Goal: Task Accomplishment & Management: Complete application form

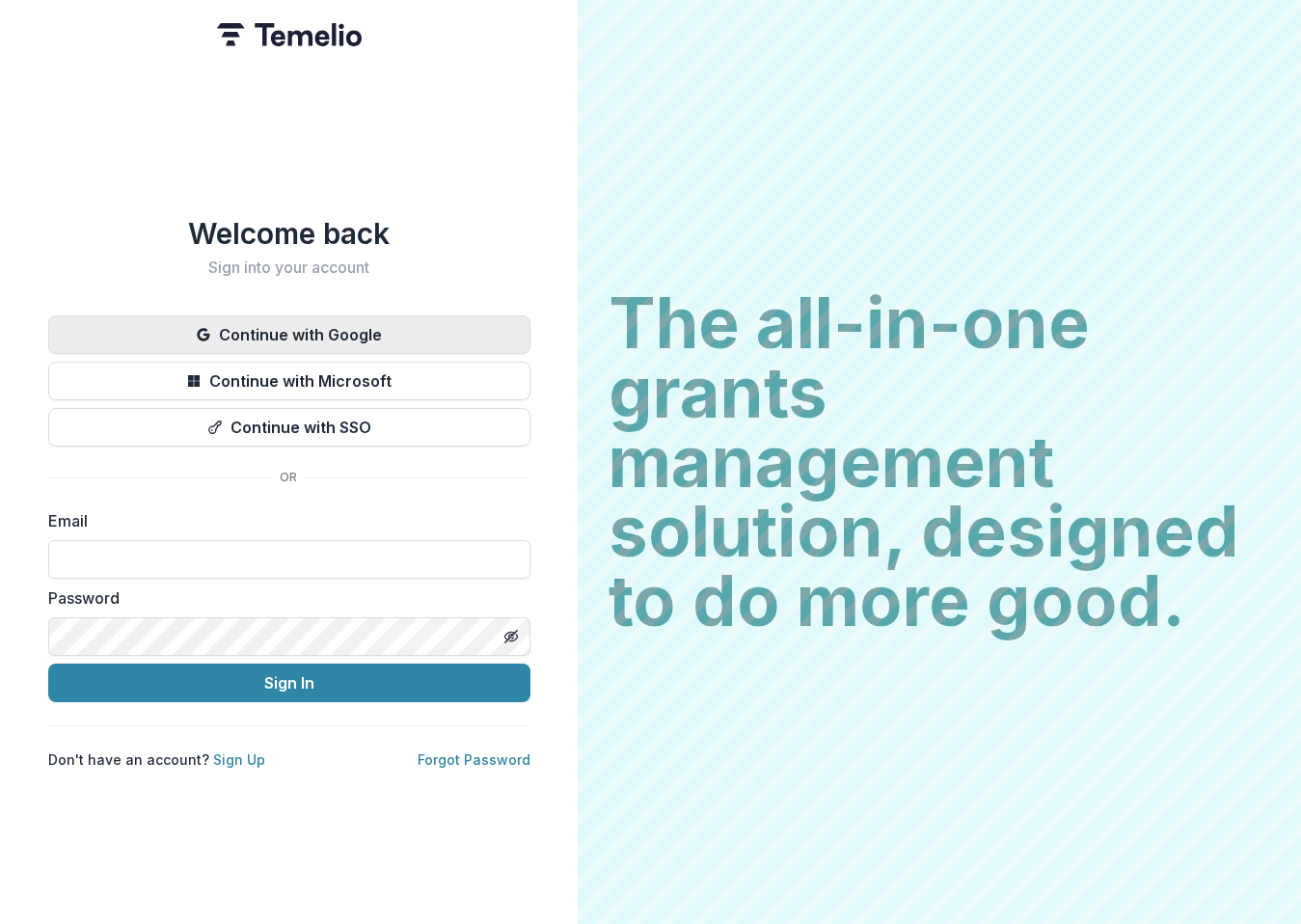
click at [319, 331] on button "Continue with Google" at bounding box center [289, 335] width 482 height 39
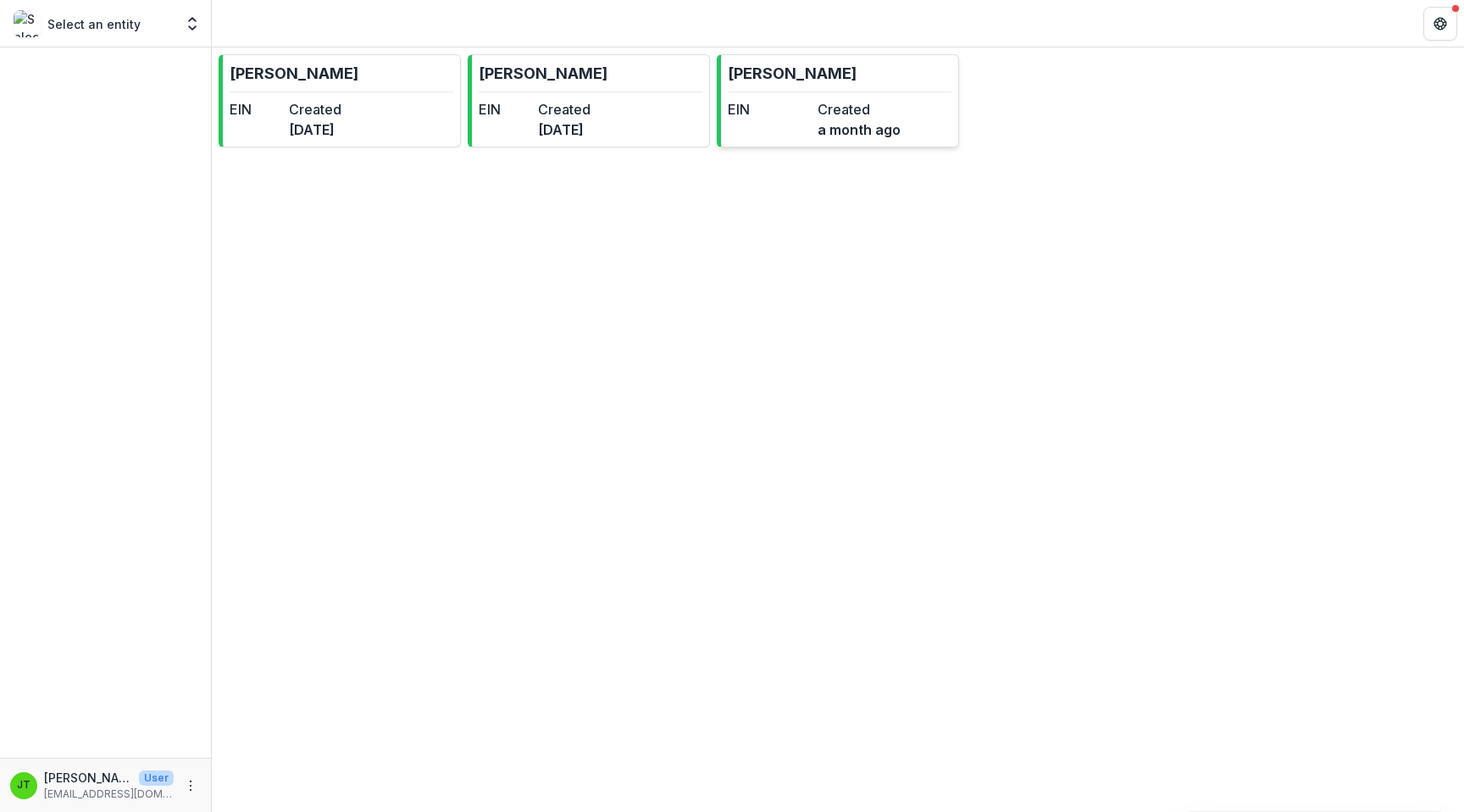
click at [808, 105] on dt "EIN" at bounding box center [768, 110] width 83 height 21
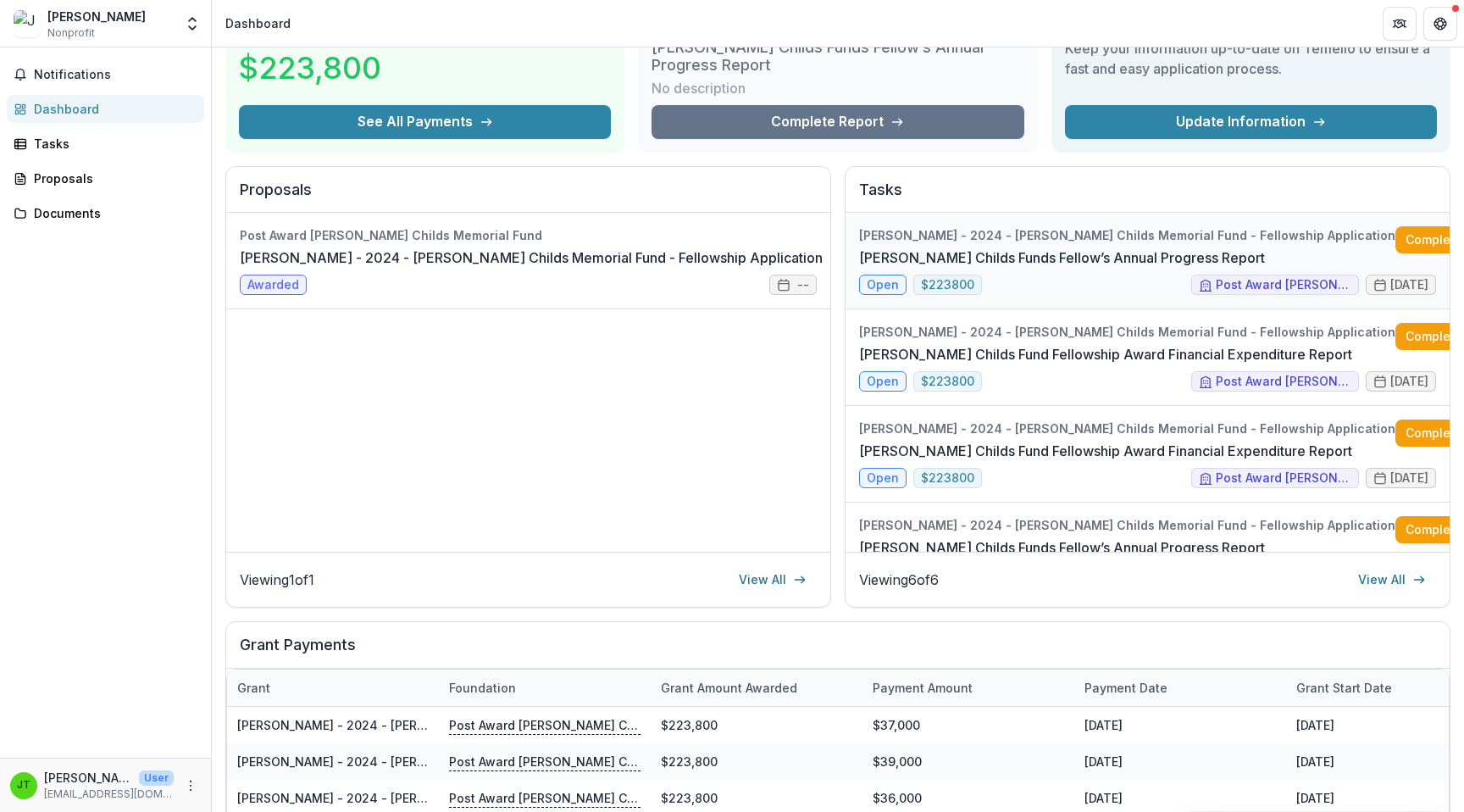
click at [1142, 247] on link "[PERSON_NAME] Childs Funds Fellow’s Annual Progress Report" at bounding box center [1062, 258] width 406 height 21
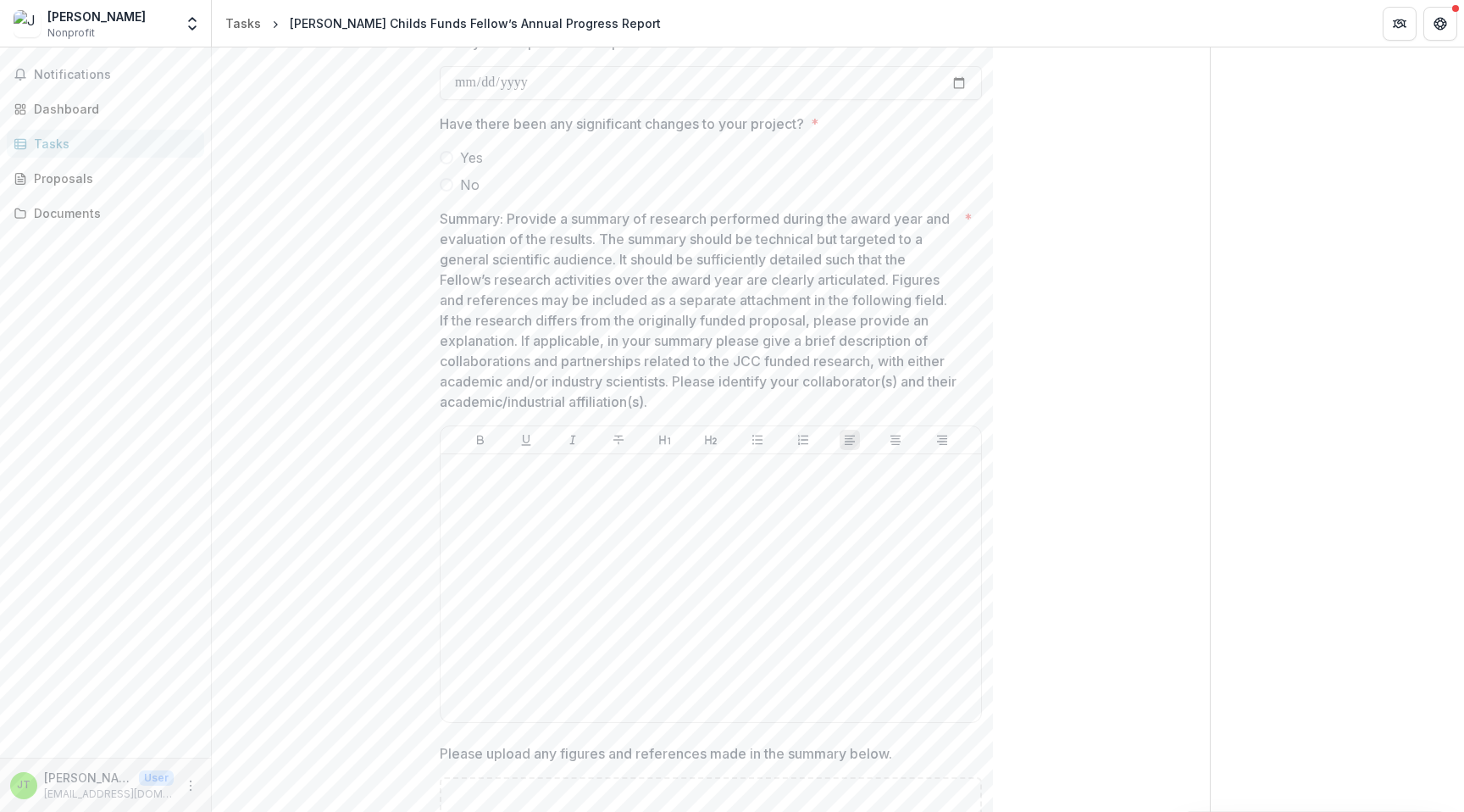
scroll to position [305, 0]
click at [495, 235] on p "Summary: Provide a summary of research performed during the award year and eval…" at bounding box center [698, 303] width 518 height 204
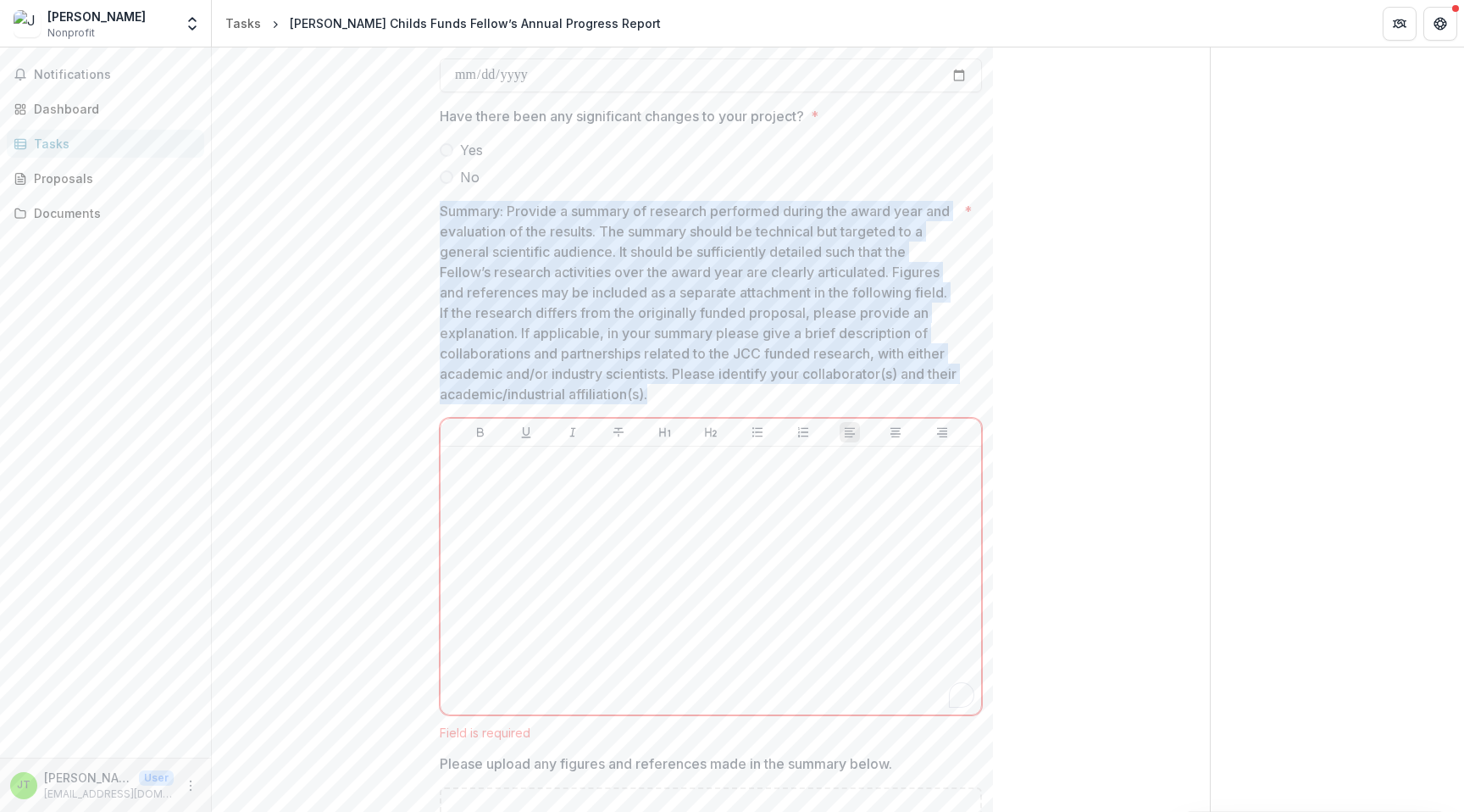
drag, startPoint x: 437, startPoint y: 210, endPoint x: 746, endPoint y: 385, distance: 355.1
click at [746, 385] on p "Summary: Provide a summary of research performed during the award year and eval…" at bounding box center [698, 303] width 518 height 204
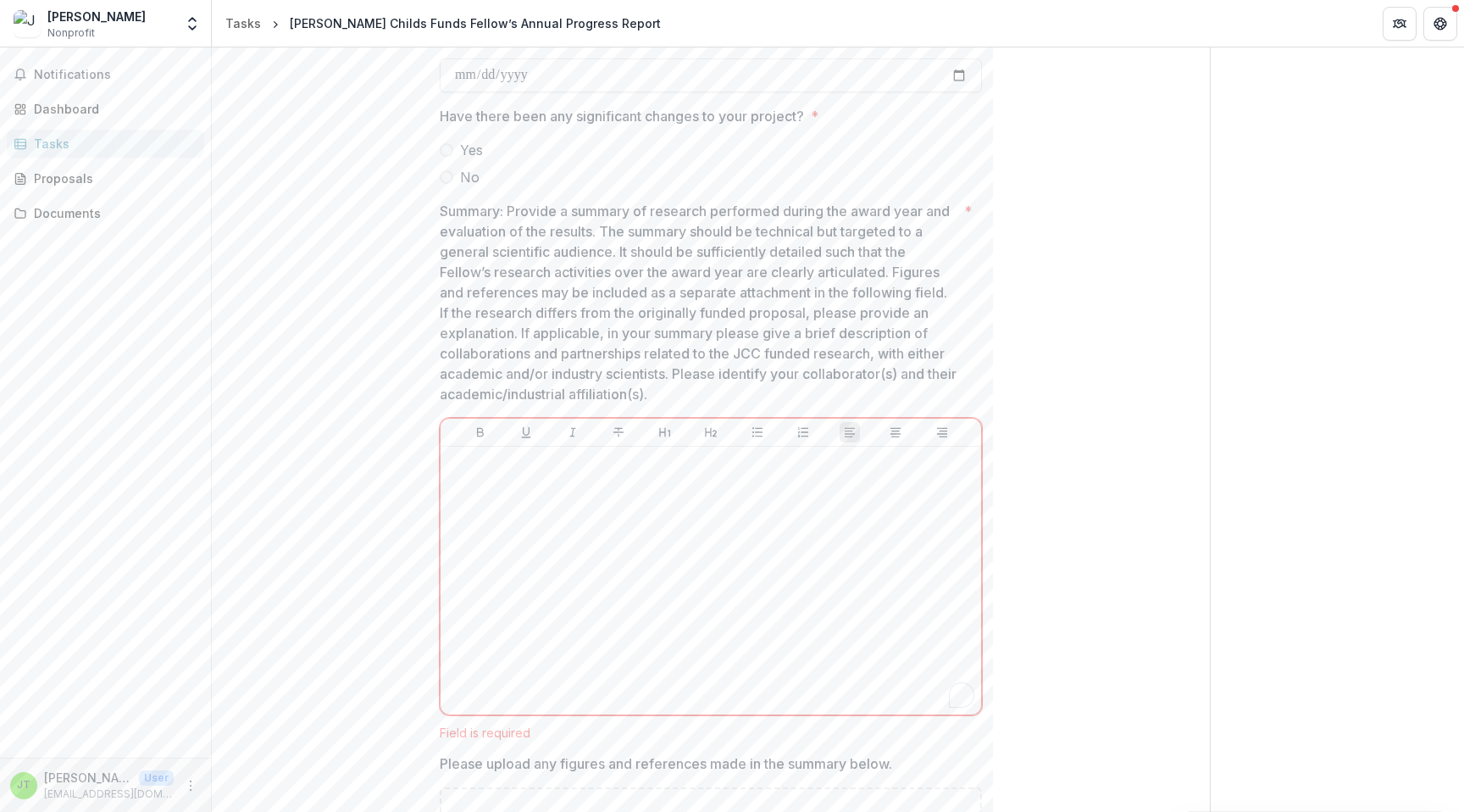
click at [577, 229] on p "Summary: Provide a summary of research performed during the award year and eval…" at bounding box center [698, 303] width 518 height 204
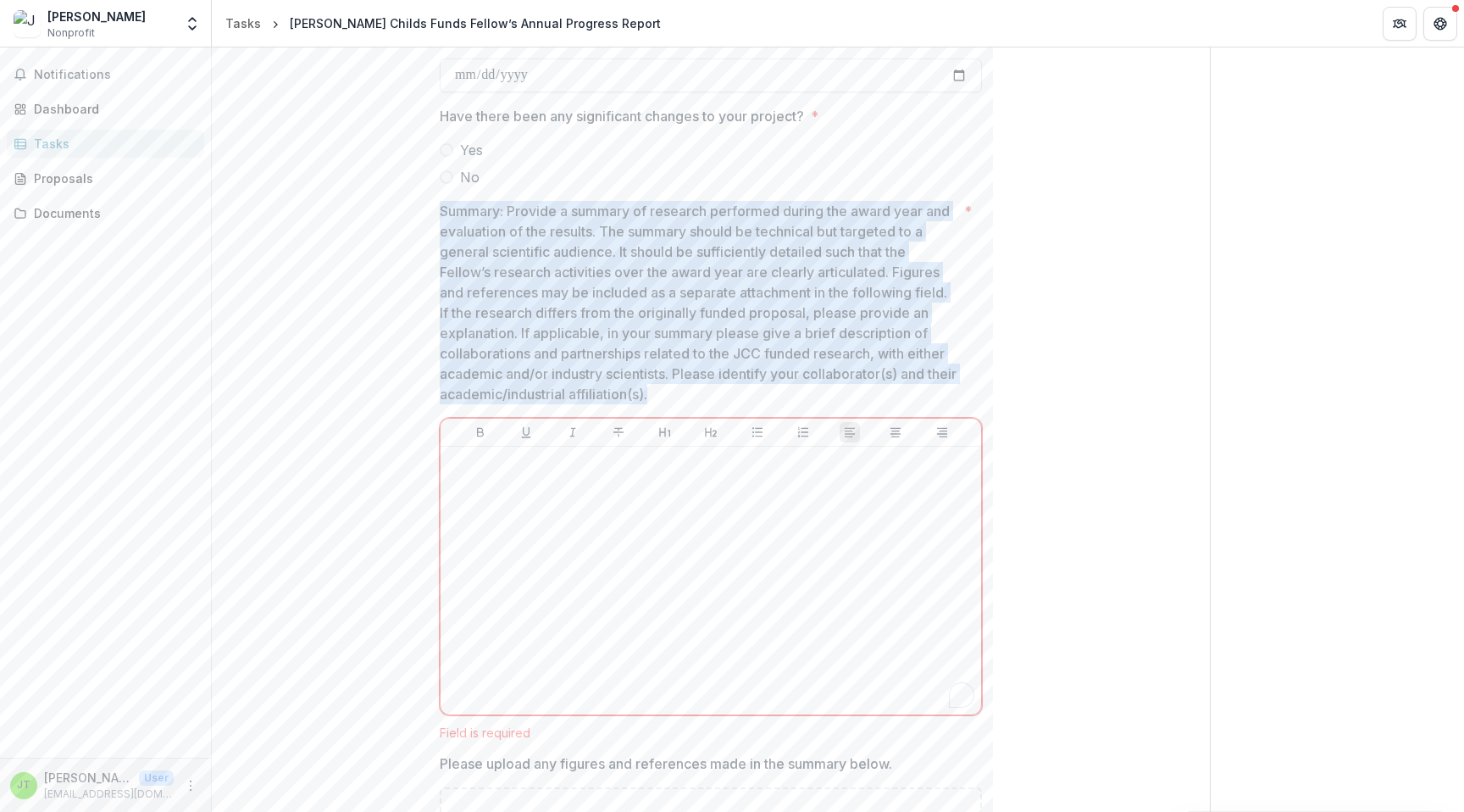
drag, startPoint x: 437, startPoint y: 212, endPoint x: 681, endPoint y: 391, distance: 302.6
click at [681, 391] on p "Summary: Provide a summary of research performed during the award year and eval…" at bounding box center [698, 303] width 518 height 204
drag, startPoint x: 681, startPoint y: 394, endPoint x: 438, endPoint y: 211, distance: 304.2
click at [440, 211] on p "Summary: Provide a summary of research performed during the award year and eval…" at bounding box center [698, 303] width 518 height 204
drag, startPoint x: 434, startPoint y: 210, endPoint x: 676, endPoint y: 390, distance: 301.6
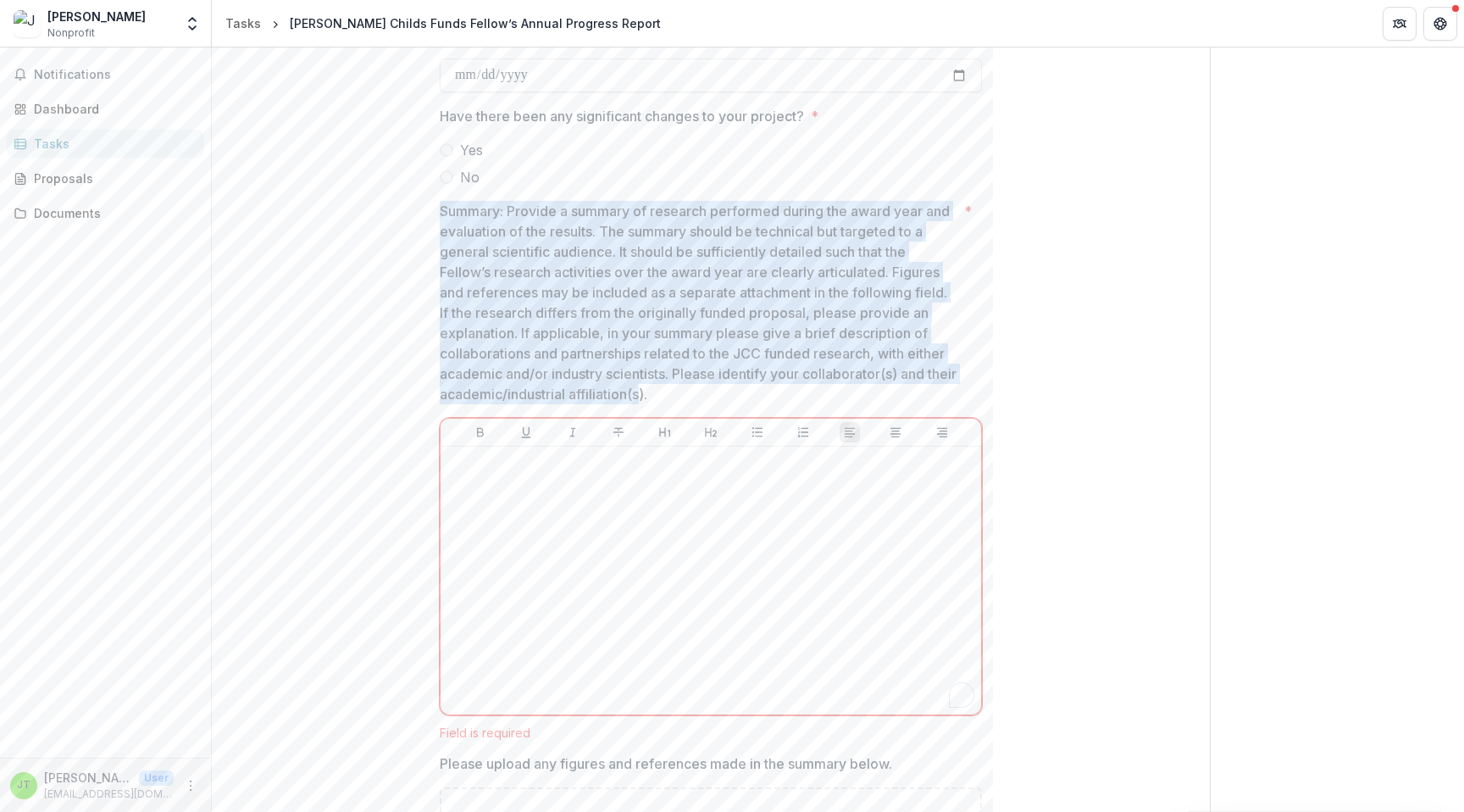
copy p "Summary: Provide a summary of research performed during the award year and eval…"
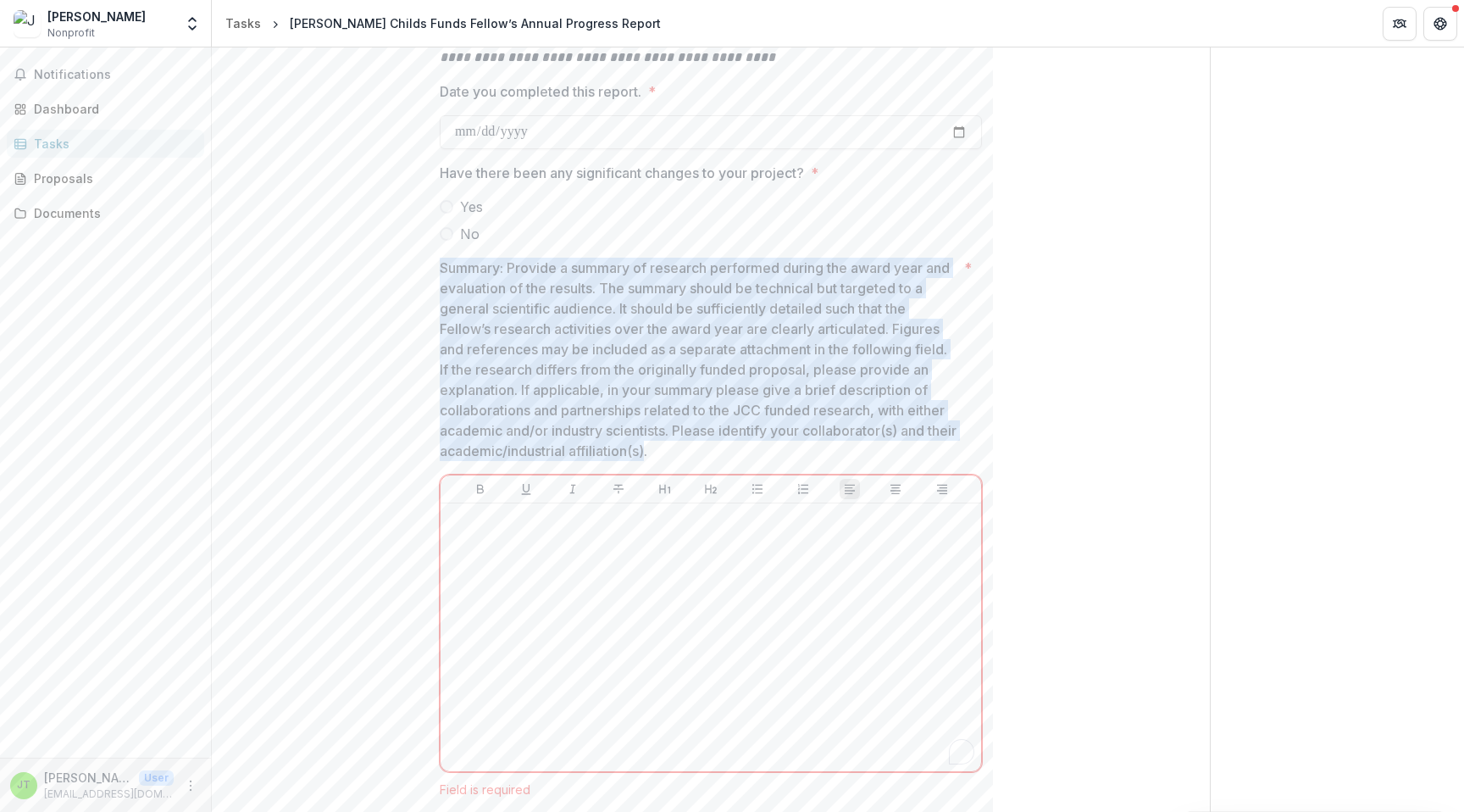
scroll to position [267, 0]
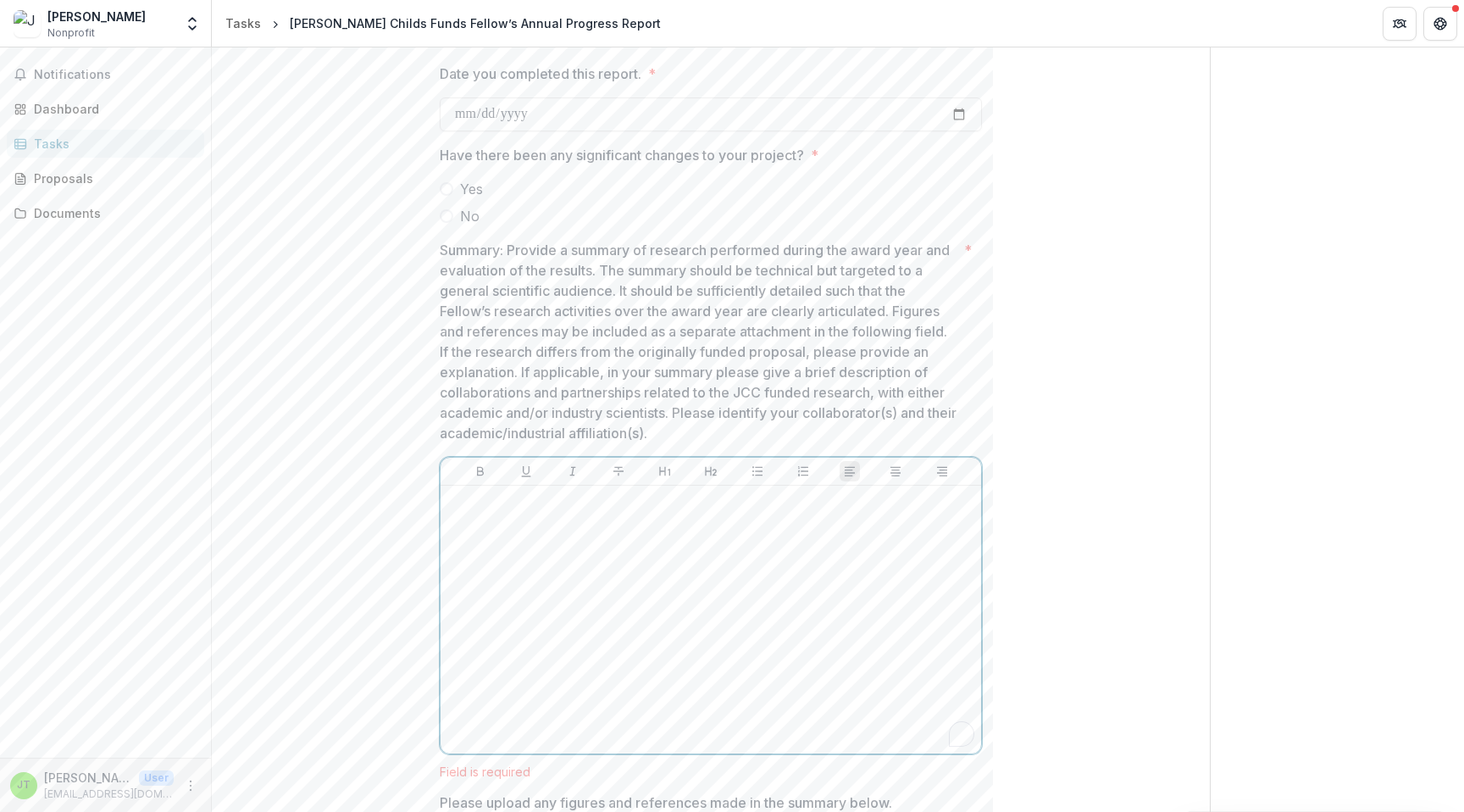
click at [612, 536] on div "To enrich screen reader interactions, please activate Accessibility in Grammarl…" at bounding box center [711, 619] width 527 height 254
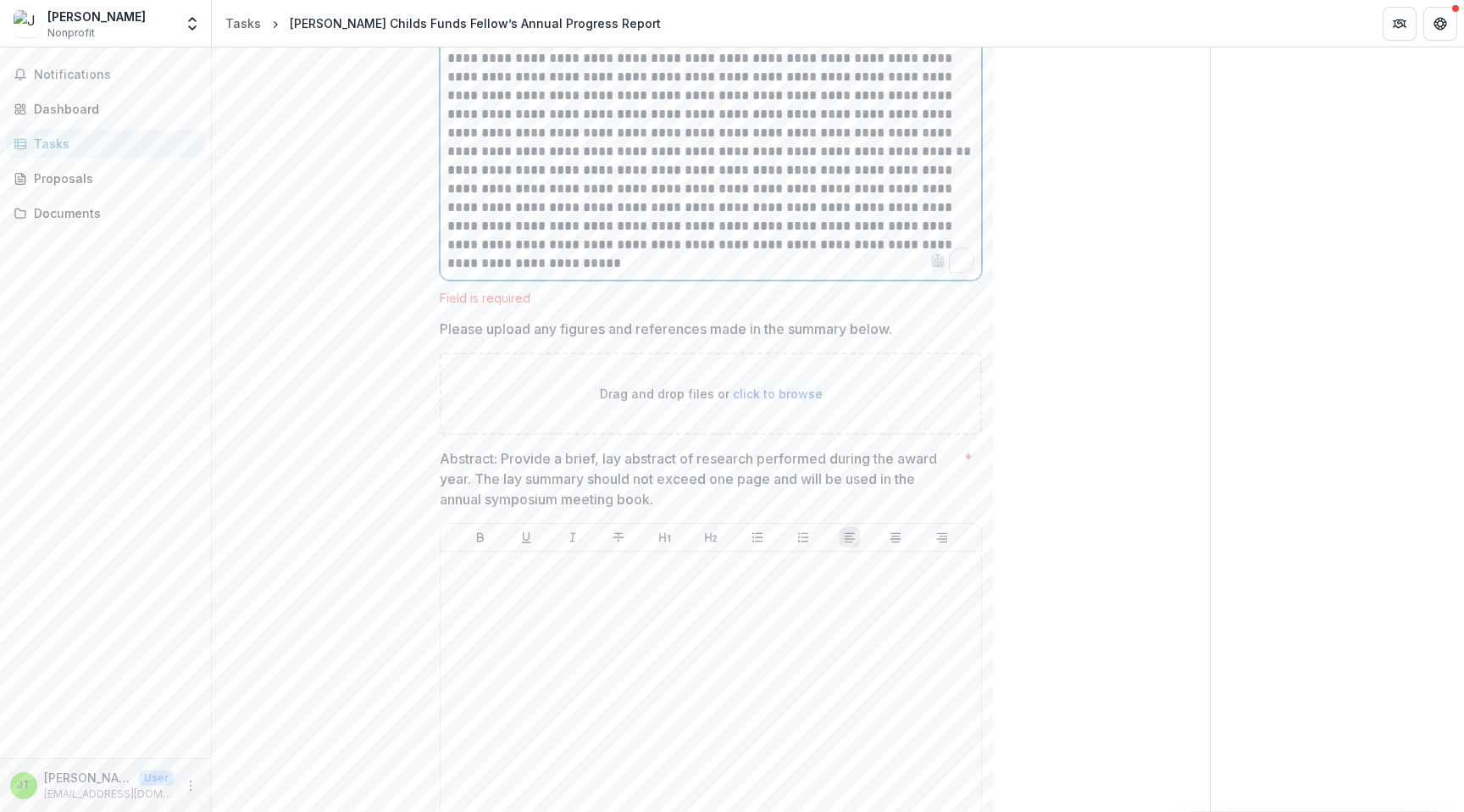
scroll to position [959, 0]
click at [779, 384] on div "Drag and drop files or click to browse" at bounding box center [711, 387] width 542 height 82
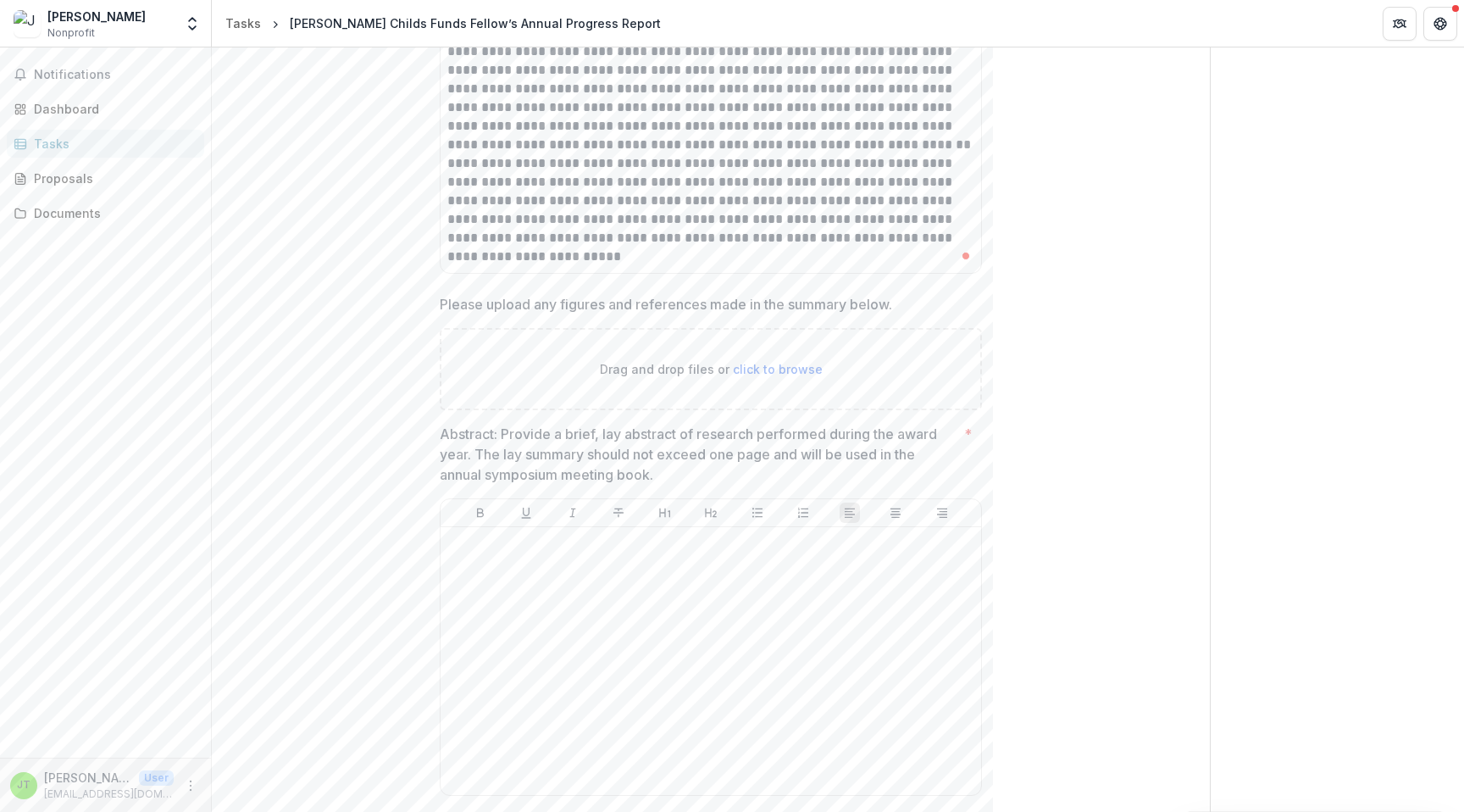
type input "**********"
click at [1142, 774] on icon "Close" at bounding box center [1443, 778] width 9 height 9
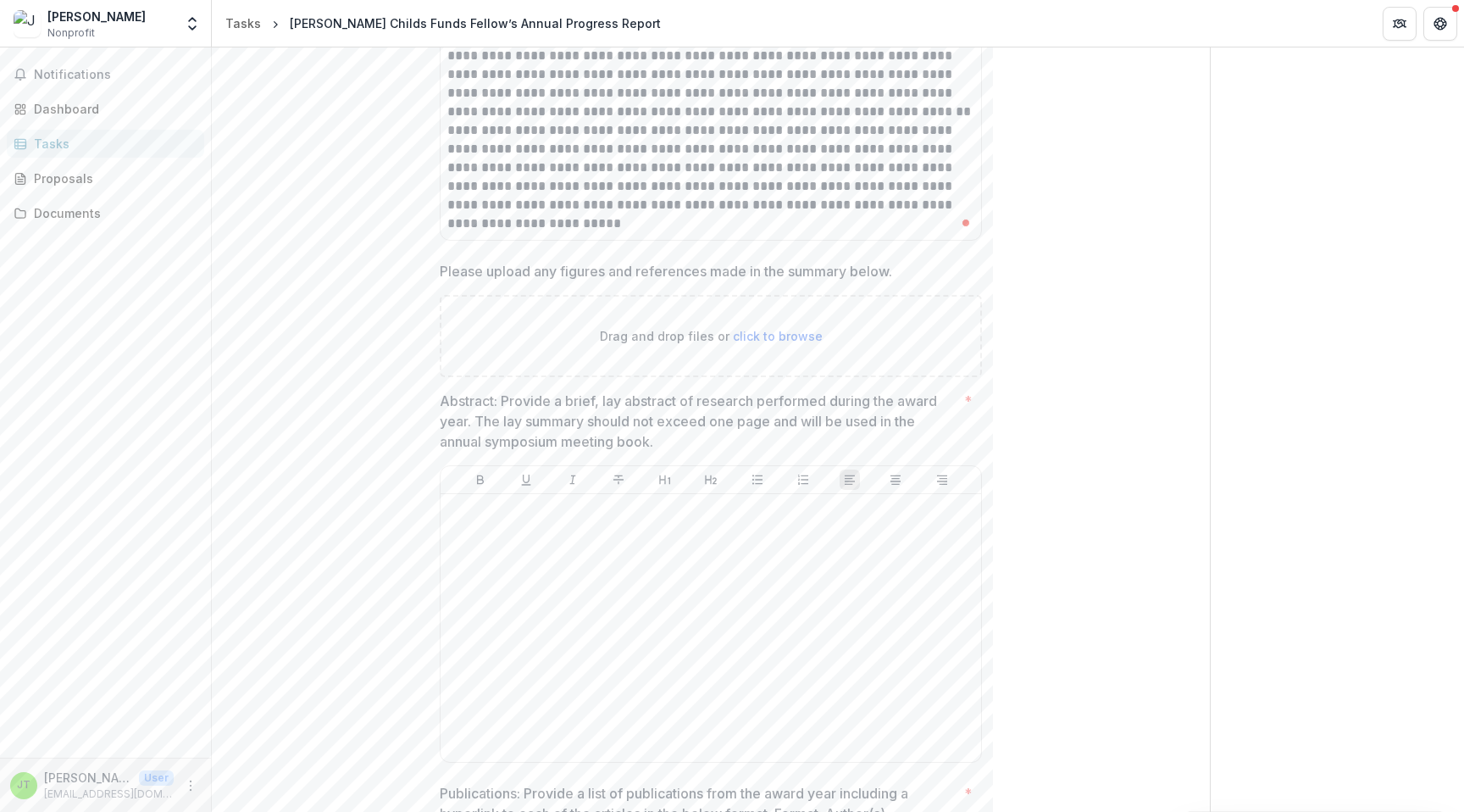
scroll to position [1005, 0]
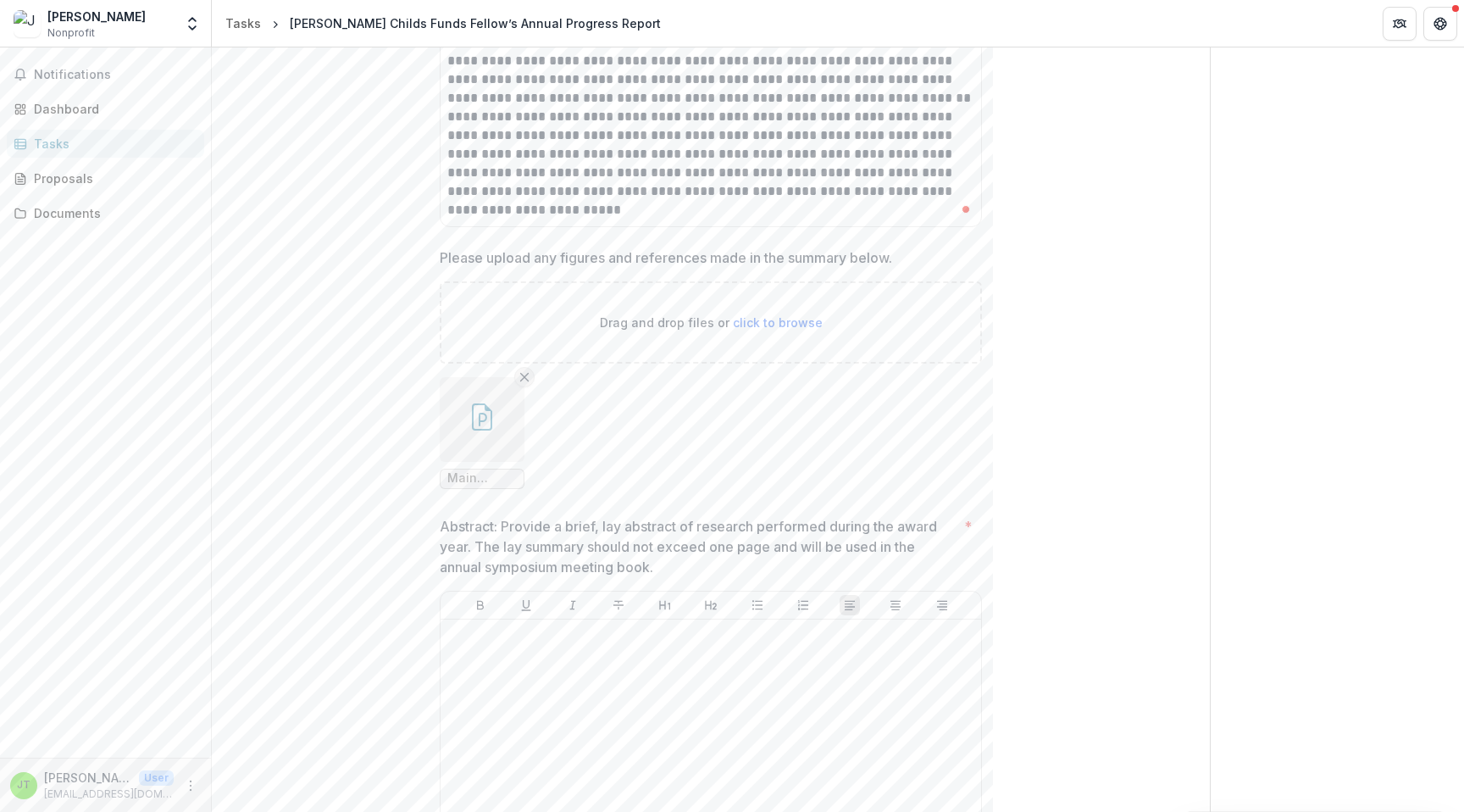
click at [525, 379] on line "Remove File" at bounding box center [525, 376] width 8 height 8
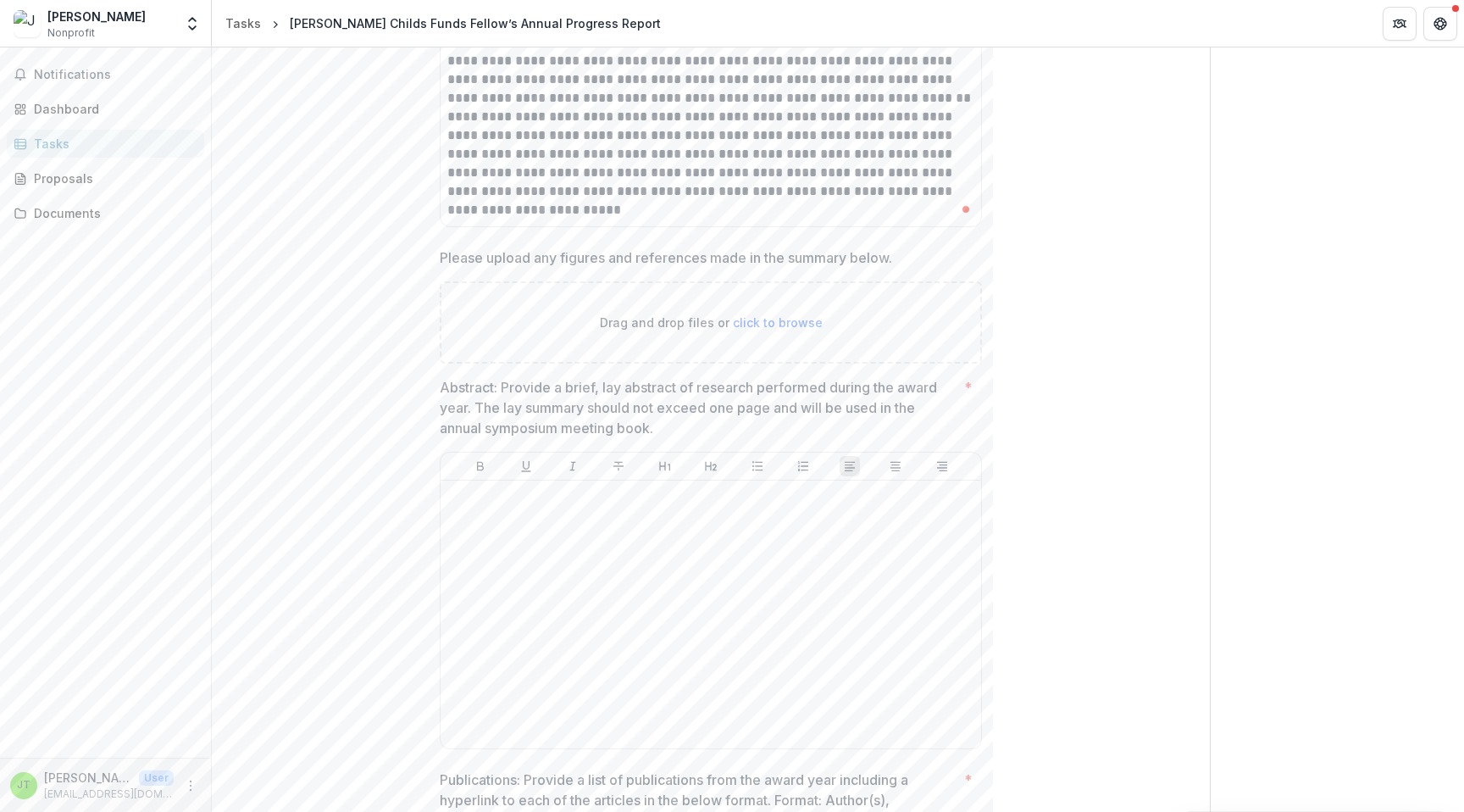
click at [768, 321] on span "click to browse" at bounding box center [777, 322] width 90 height 15
click at [769, 328] on span "click to browse" at bounding box center [777, 322] width 90 height 15
type input "**********"
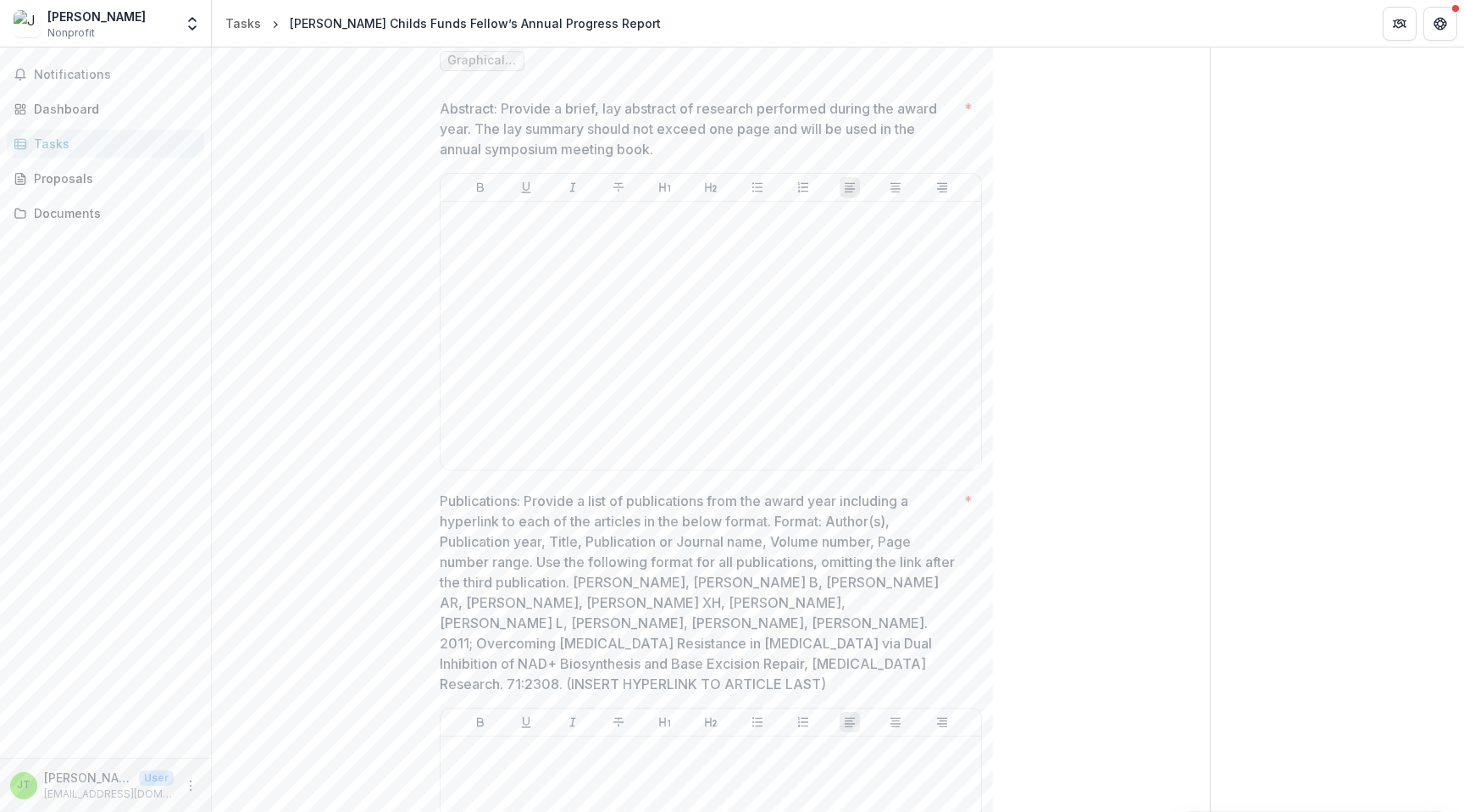
scroll to position [1448, 0]
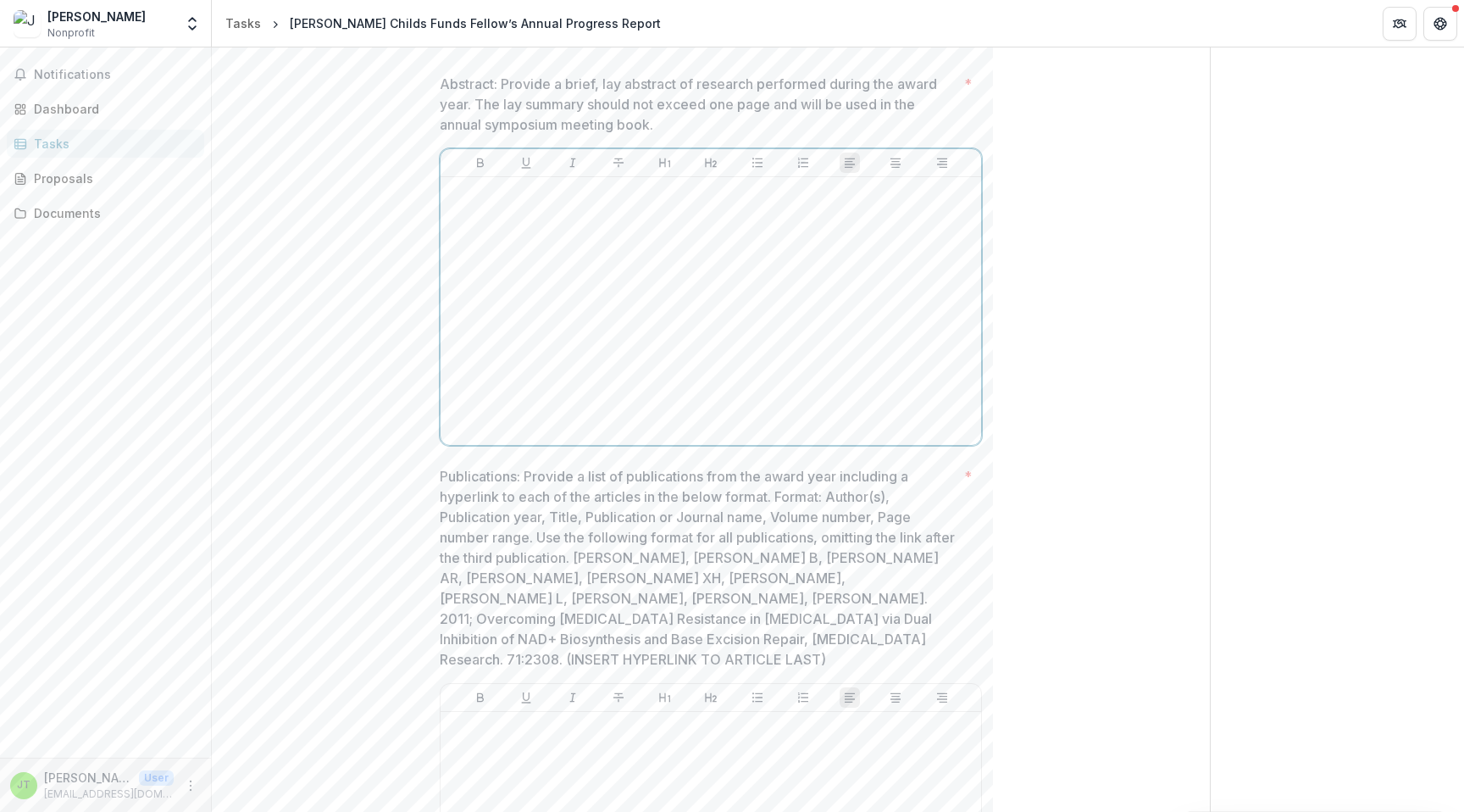
click at [539, 337] on div at bounding box center [711, 311] width 527 height 254
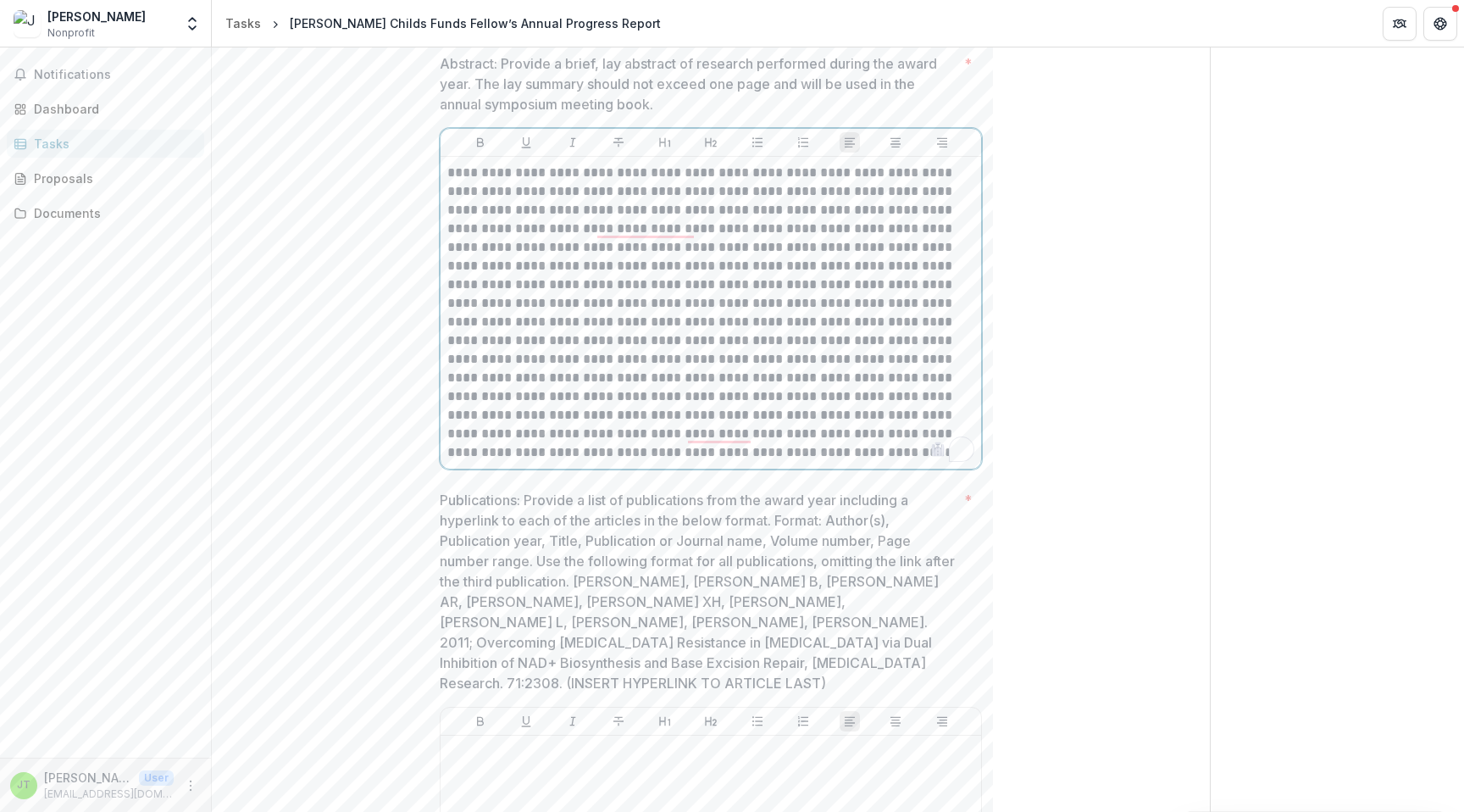
click at [695, 311] on p "To enrich screen reader interactions, please activate Accessibility in Grammarl…" at bounding box center [711, 312] width 527 height 299
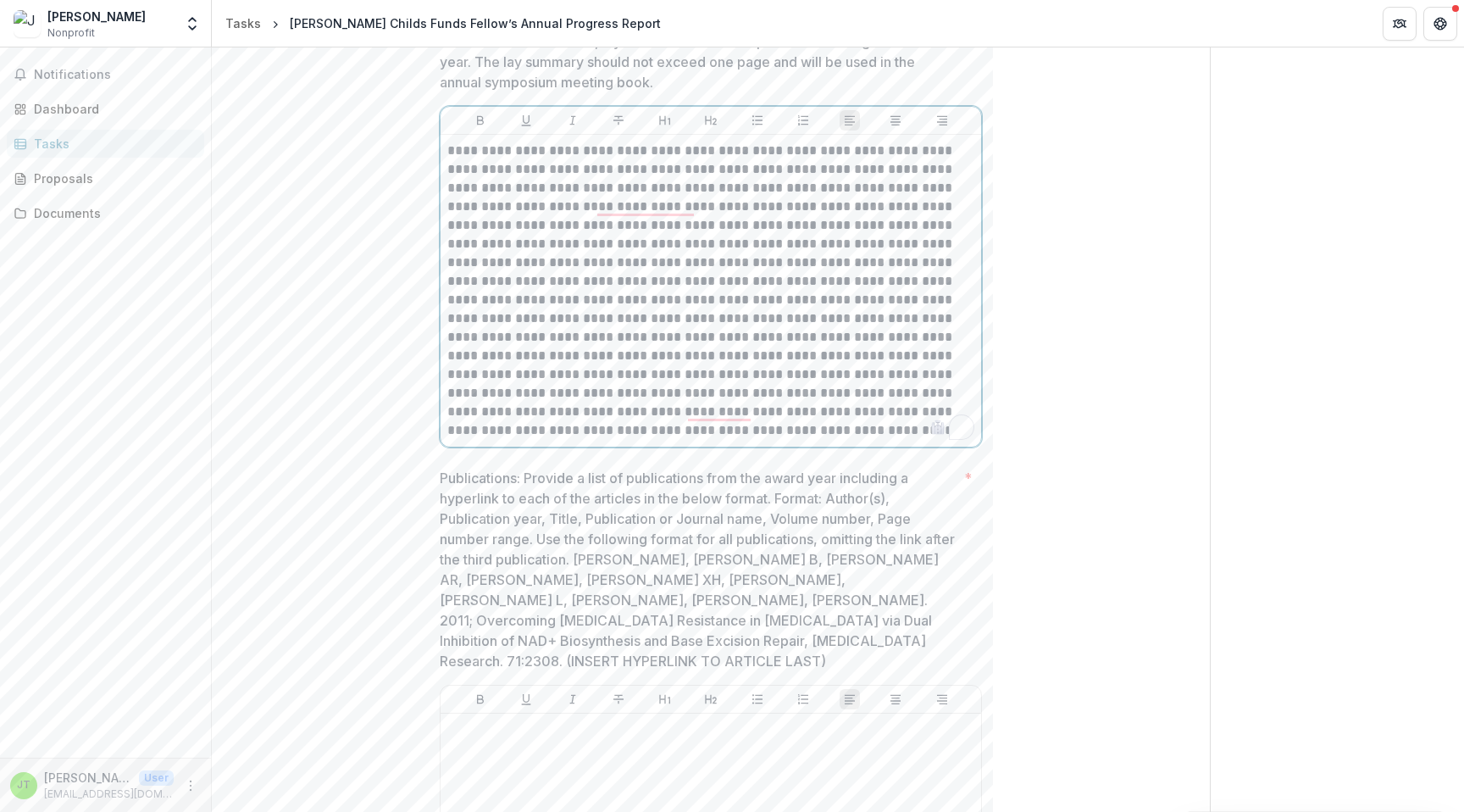
scroll to position [1478, 0]
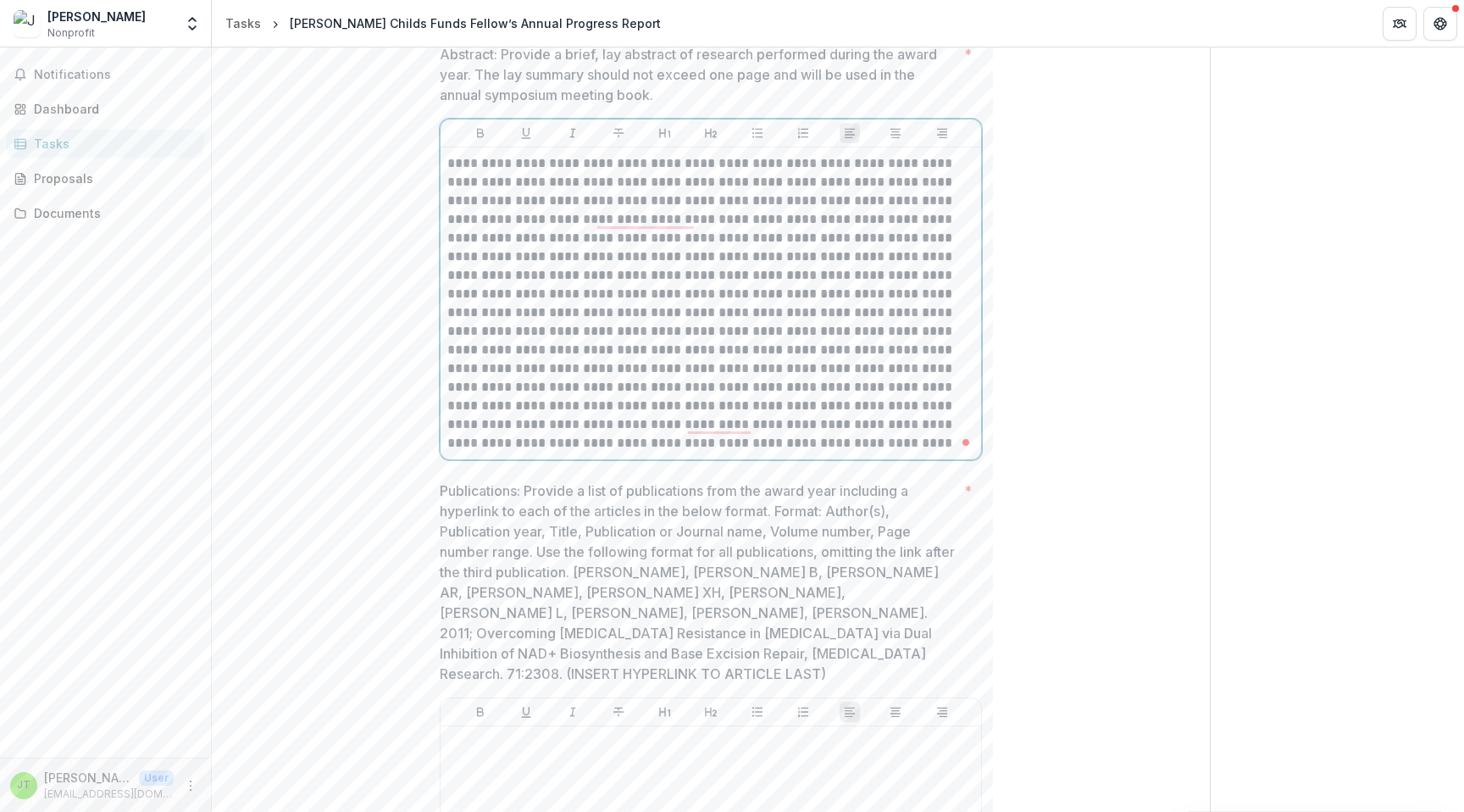
click at [712, 199] on p "To enrich screen reader interactions, please activate Accessibility in Grammarl…" at bounding box center [711, 303] width 527 height 299
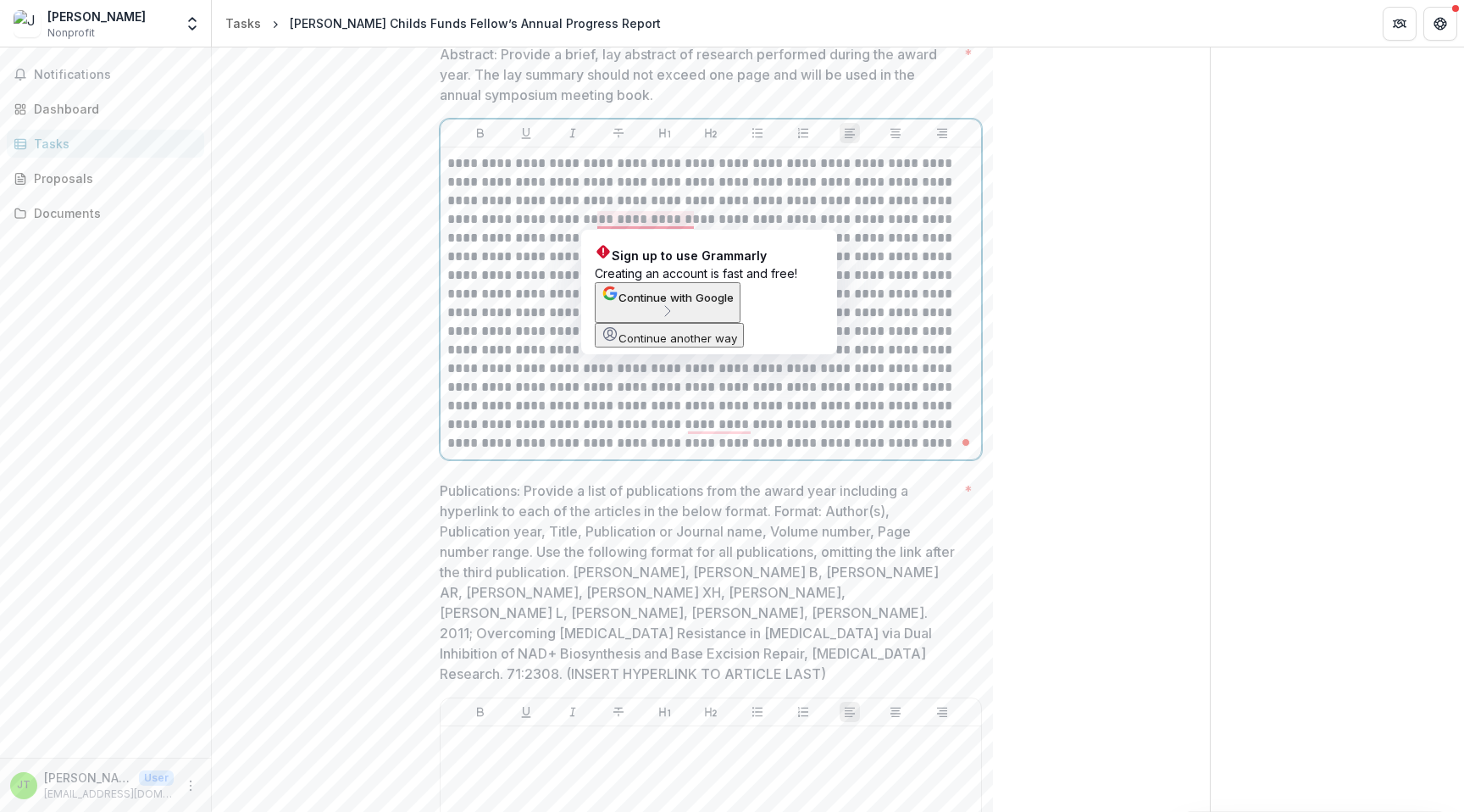
click at [635, 222] on p "To enrich screen reader interactions, please activate Accessibility in Grammarl…" at bounding box center [711, 303] width 527 height 299
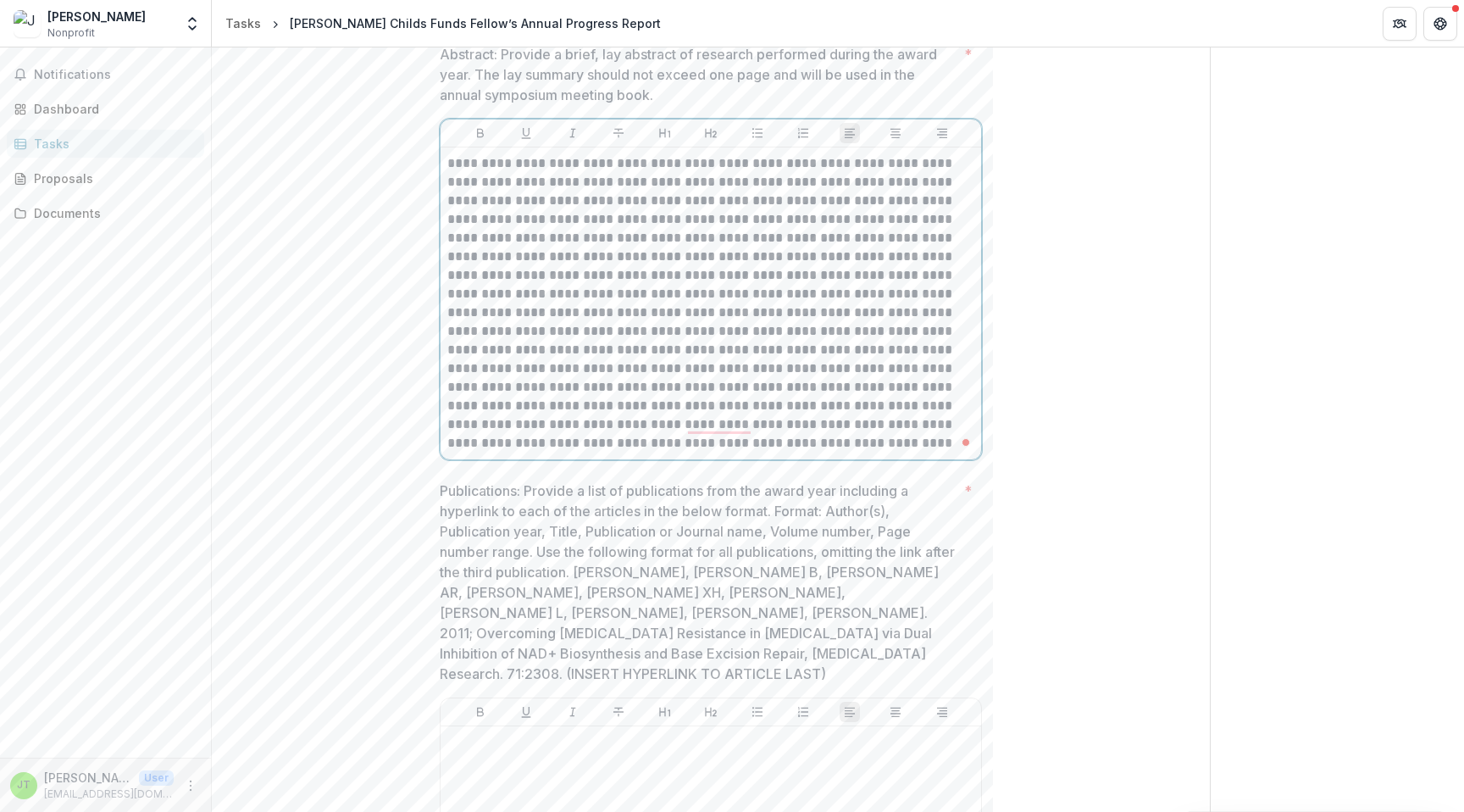
click at [533, 257] on p "To enrich screen reader interactions, please activate Accessibility in Grammarl…" at bounding box center [711, 303] width 527 height 299
click at [489, 255] on p "To enrich screen reader interactions, please activate Accessibility in Grammarl…" at bounding box center [711, 303] width 527 height 299
click at [535, 255] on p "To enrich screen reader interactions, please activate Accessibility in Grammarl…" at bounding box center [711, 303] width 527 height 299
drag, startPoint x: 489, startPoint y: 258, endPoint x: 442, endPoint y: 260, distance: 47.0
click at [442, 260] on div at bounding box center [711, 303] width 541 height 311
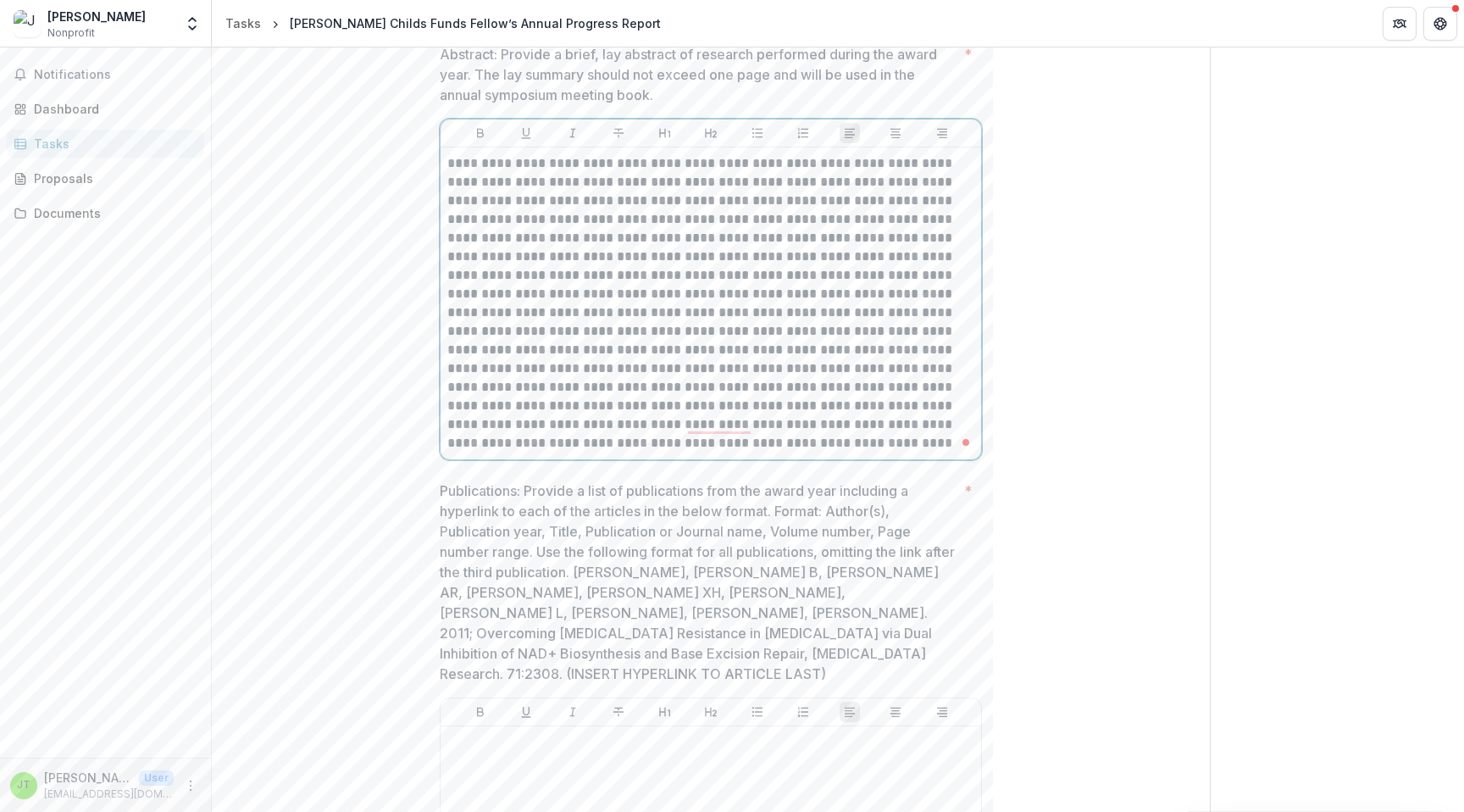
click at [542, 258] on p "To enrich screen reader interactions, please activate Accessibility in Grammarl…" at bounding box center [711, 303] width 527 height 299
drag, startPoint x: 496, startPoint y: 256, endPoint x: 547, endPoint y: 255, distance: 51.0
click at [547, 255] on p "To enrich screen reader interactions, please activate Accessibility in Grammarl…" at bounding box center [711, 303] width 527 height 299
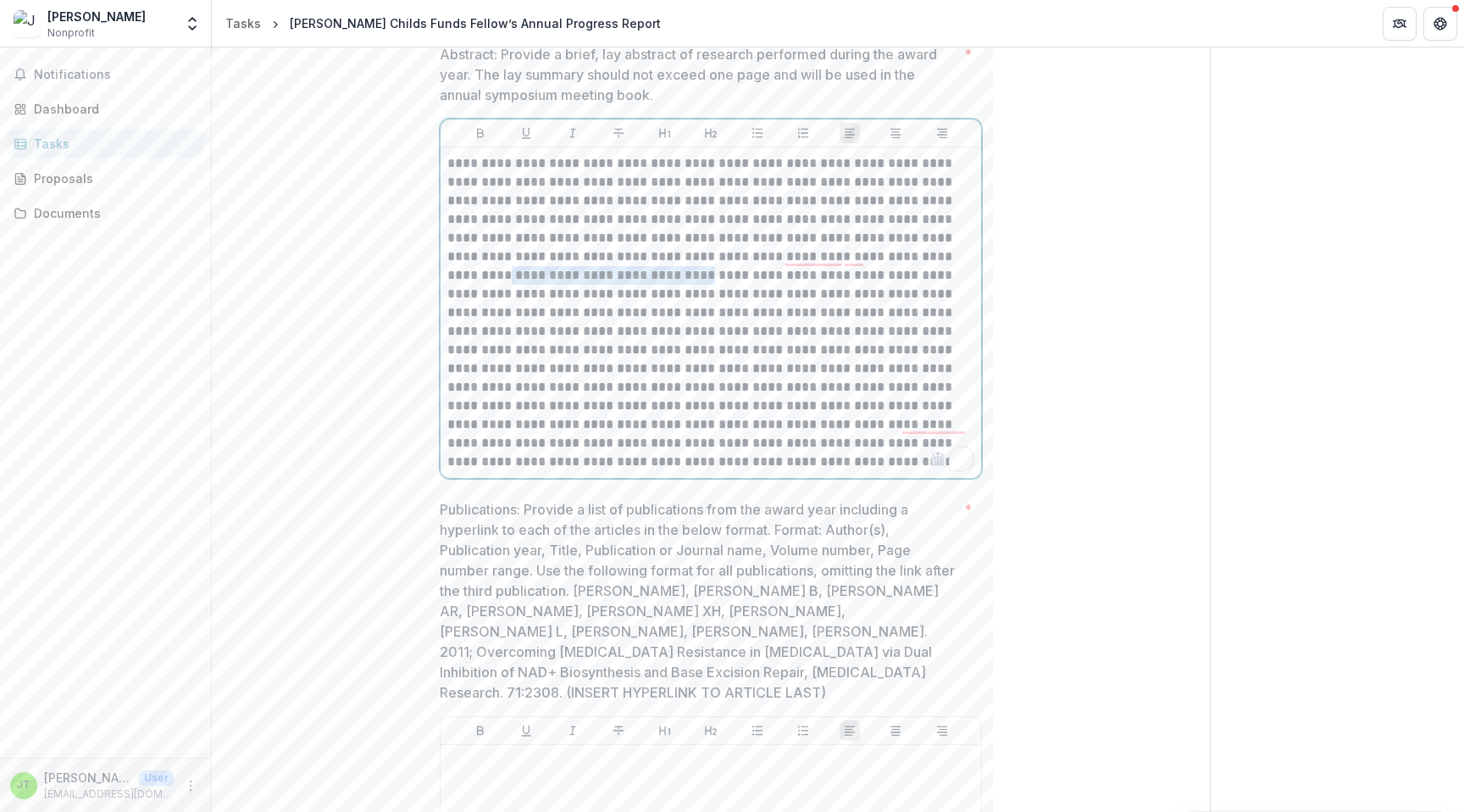
drag, startPoint x: 843, startPoint y: 258, endPoint x: 512, endPoint y: 277, distance: 331.5
click at [512, 277] on p "To enrich screen reader interactions, please activate Accessibility in Grammarl…" at bounding box center [711, 312] width 527 height 317
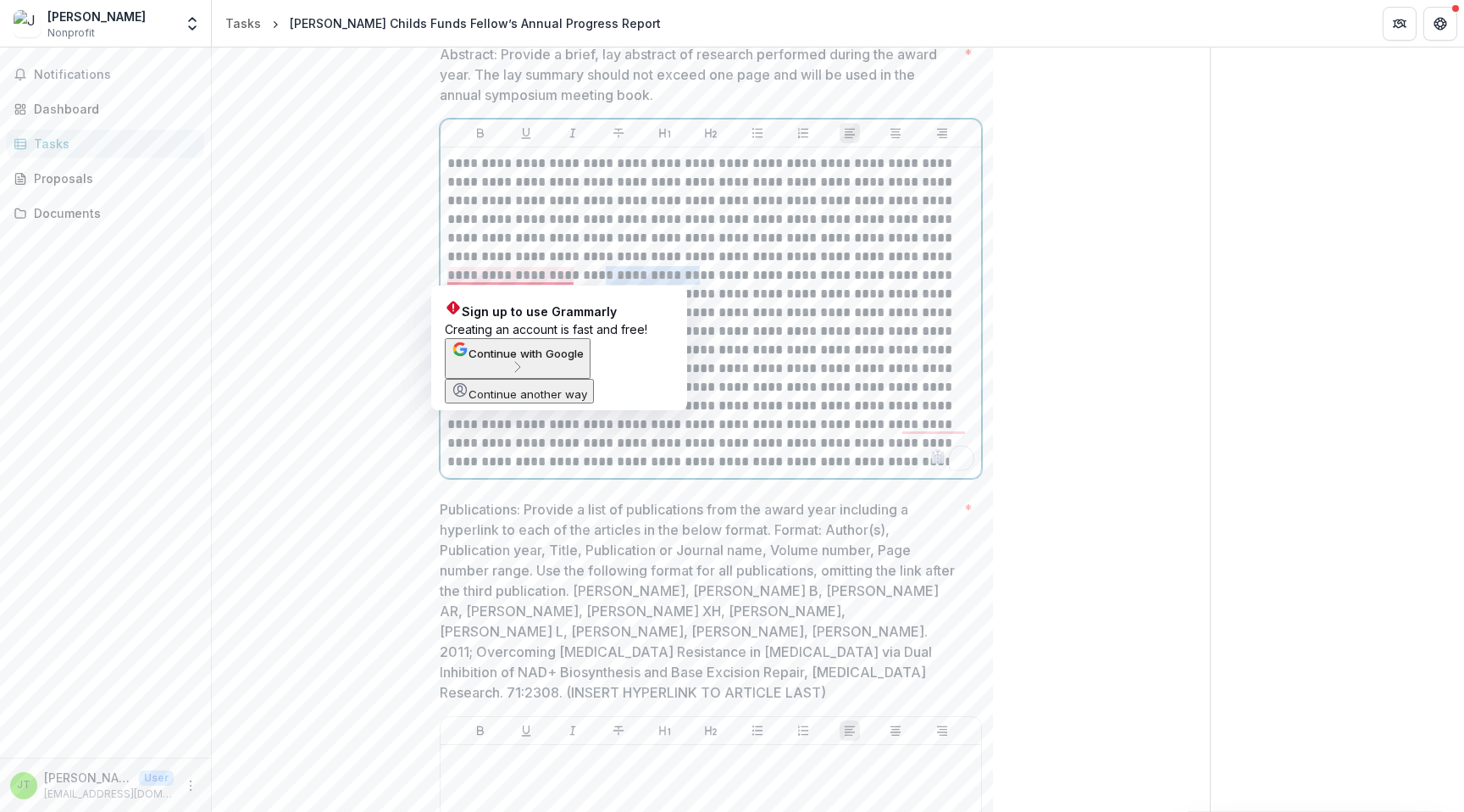
drag, startPoint x: 596, startPoint y: 276, endPoint x: 500, endPoint y: 279, distance: 96.0
click at [500, 279] on p "To enrich screen reader interactions, please activate Accessibility in Grammarl…" at bounding box center [711, 312] width 527 height 317
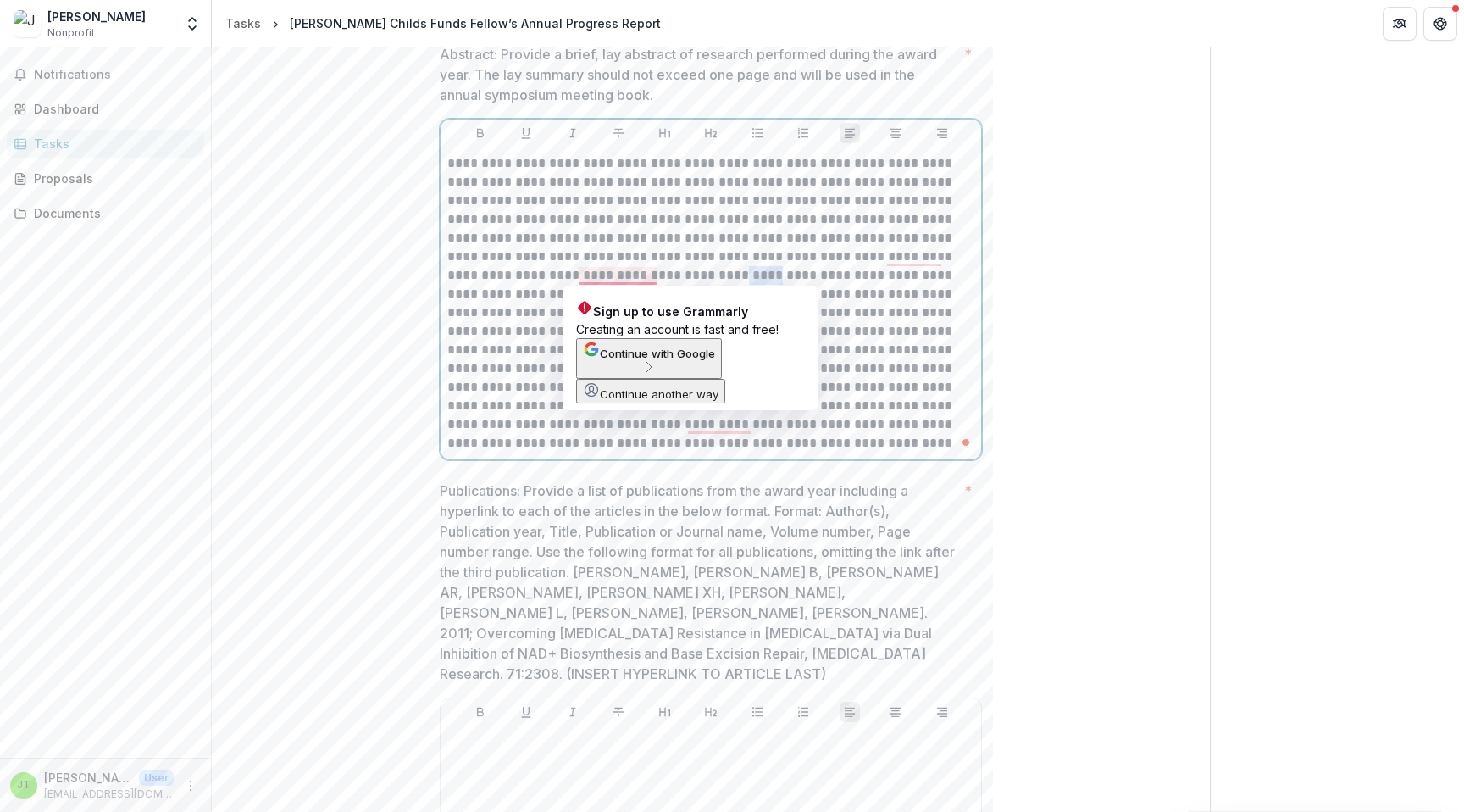
drag, startPoint x: 575, startPoint y: 274, endPoint x: 612, endPoint y: 273, distance: 37.0
click at [612, 273] on p "To enrich screen reader interactions, please activate Accessibility in Grammarl…" at bounding box center [711, 303] width 527 height 299
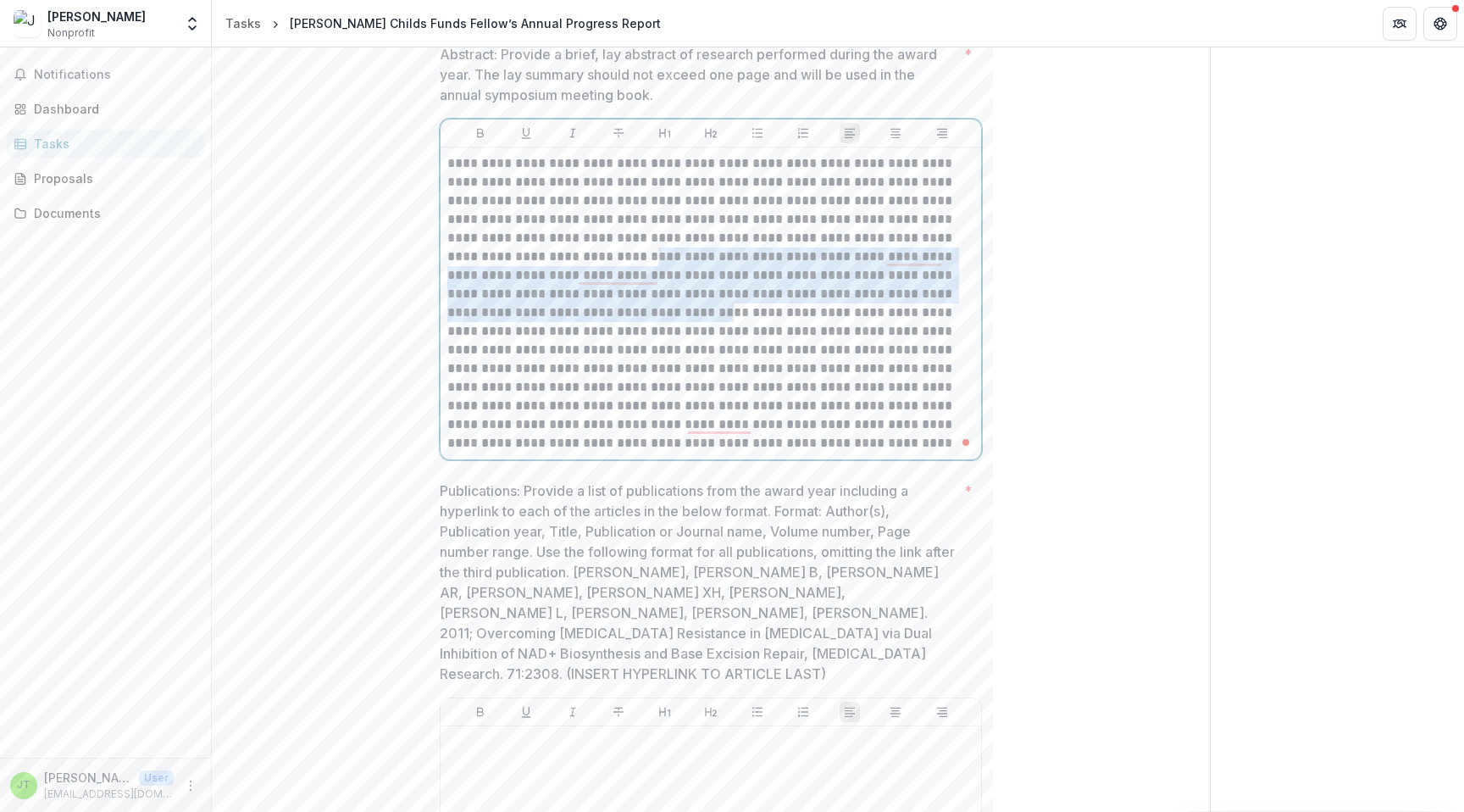
drag, startPoint x: 498, startPoint y: 258, endPoint x: 574, endPoint y: 313, distance: 93.8
click at [574, 313] on p "To enrich screen reader interactions, please activate Accessibility in Grammarl…" at bounding box center [711, 303] width 527 height 299
copy p "**********"
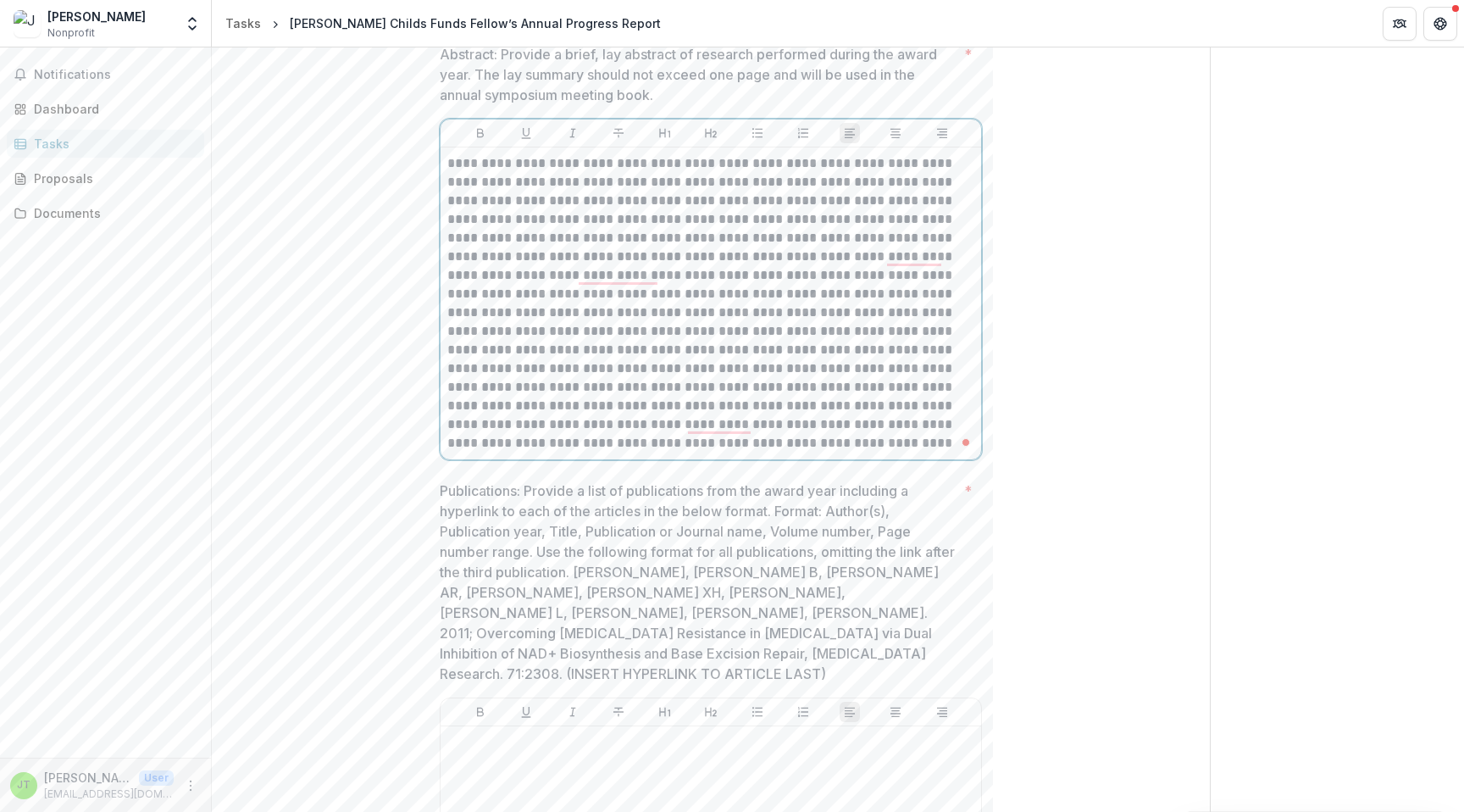
click at [884, 264] on p "To enrich screen reader interactions, please activate Accessibility in Grammarl…" at bounding box center [711, 303] width 527 height 299
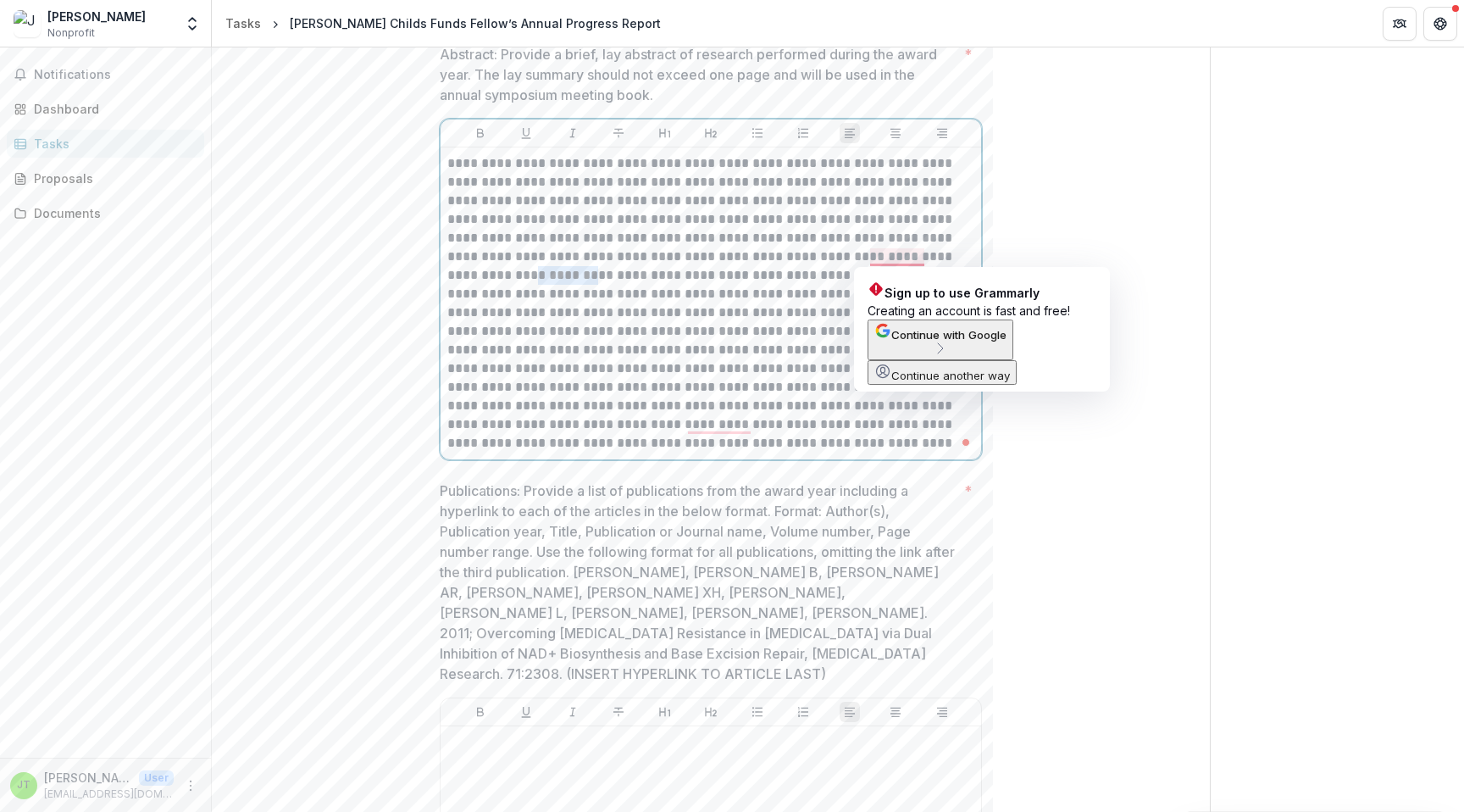
drag, startPoint x: 924, startPoint y: 257, endPoint x: 868, endPoint y: 264, distance: 56.4
click at [868, 264] on p "To enrich screen reader interactions, please activate Accessibility in Grammarl…" at bounding box center [711, 303] width 527 height 299
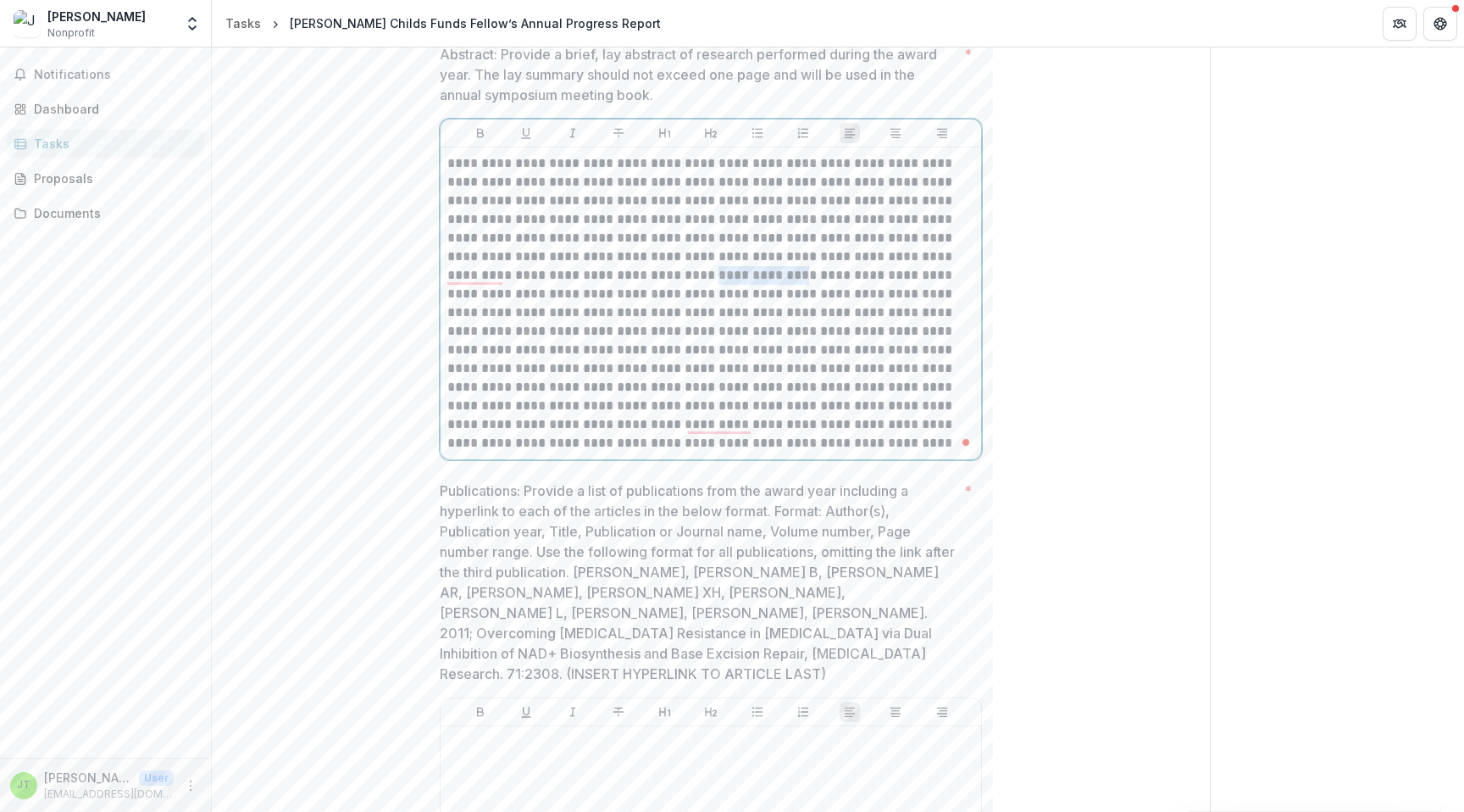
drag, startPoint x: 545, startPoint y: 276, endPoint x: 625, endPoint y: 276, distance: 80.0
click at [625, 276] on p "To enrich screen reader interactions, please activate Accessibility in Grammarl…" at bounding box center [711, 303] width 527 height 299
click at [773, 279] on p "To enrich screen reader interactions, please activate Accessibility in Grammarl…" at bounding box center [711, 303] width 527 height 299
click at [470, 280] on p "To enrich screen reader interactions, please activate Accessibility in Grammarl…" at bounding box center [711, 303] width 527 height 299
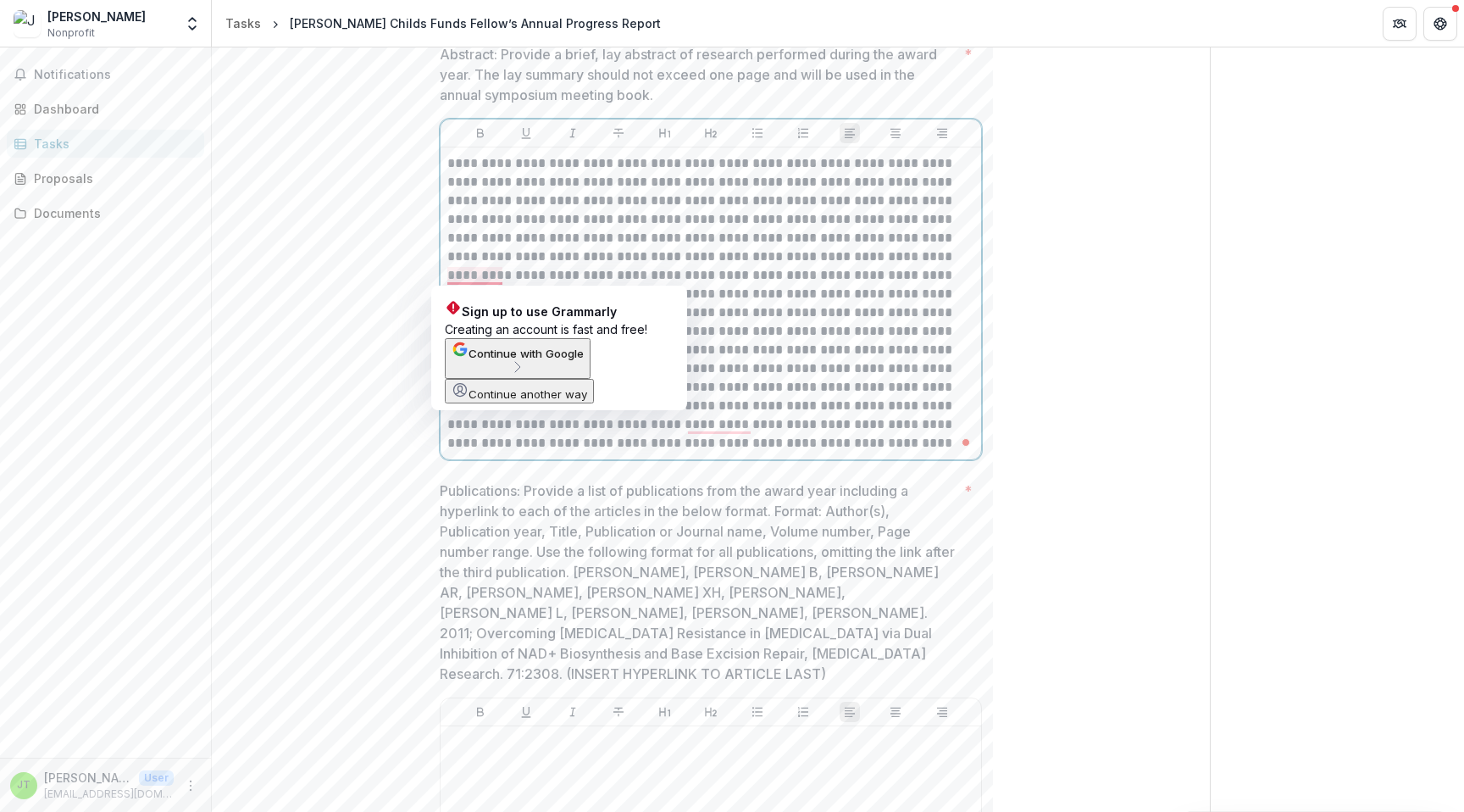
click at [497, 279] on p "To enrich screen reader interactions, please activate Accessibility in Grammarl…" at bounding box center [711, 303] width 527 height 299
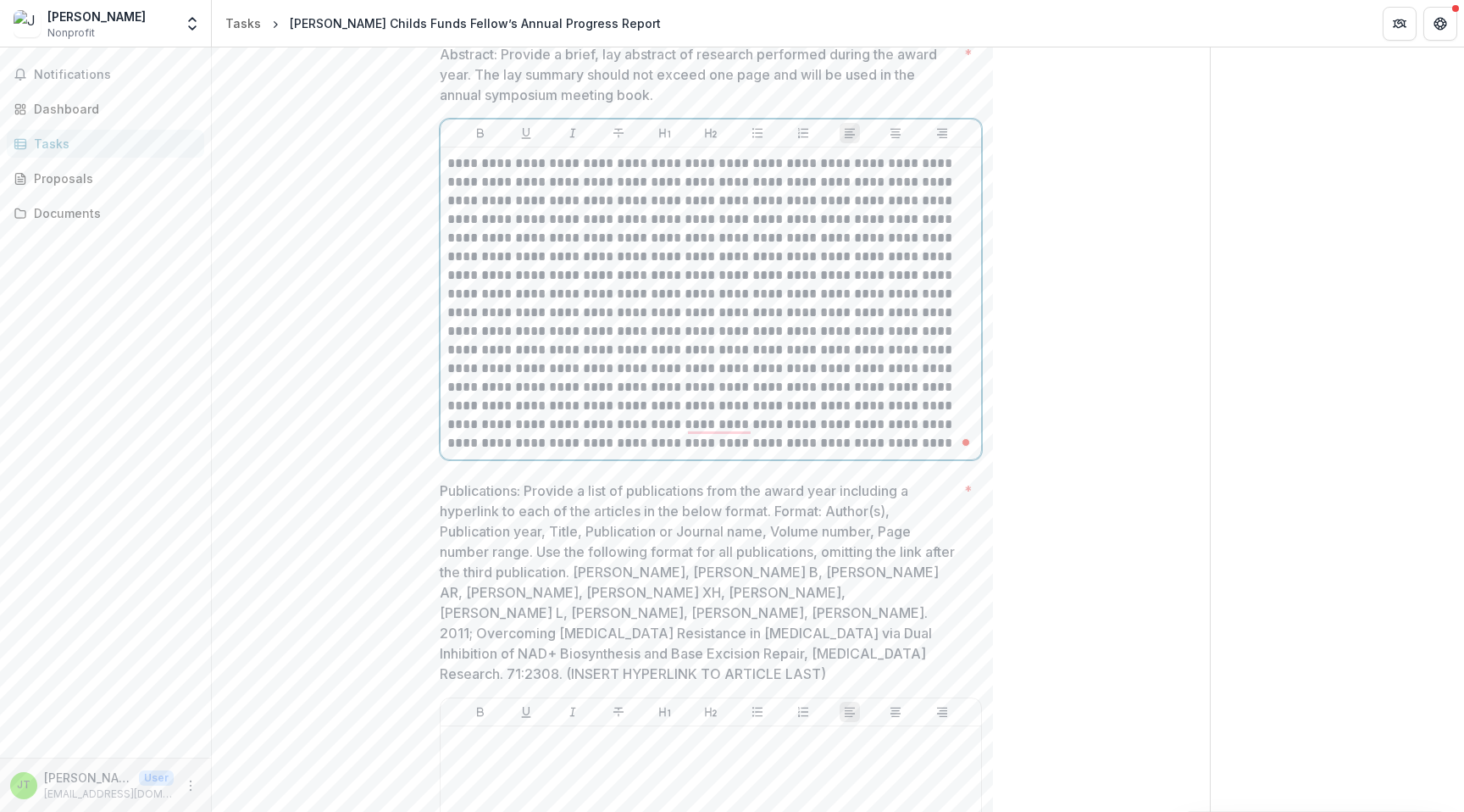
click at [543, 276] on p "To enrich screen reader interactions, please activate Accessibility in Grammarl…" at bounding box center [711, 303] width 527 height 299
click at [770, 295] on p "To enrich screen reader interactions, please activate Accessibility in Grammarl…" at bounding box center [711, 303] width 527 height 299
click at [496, 276] on p "To enrich screen reader interactions, please activate Accessibility in Grammarl…" at bounding box center [711, 303] width 527 height 299
click at [728, 323] on p "To enrich screen reader interactions, please activate Accessibility in Grammarl…" at bounding box center [711, 303] width 527 height 299
drag, startPoint x: 622, startPoint y: 311, endPoint x: 637, endPoint y: 311, distance: 15.0
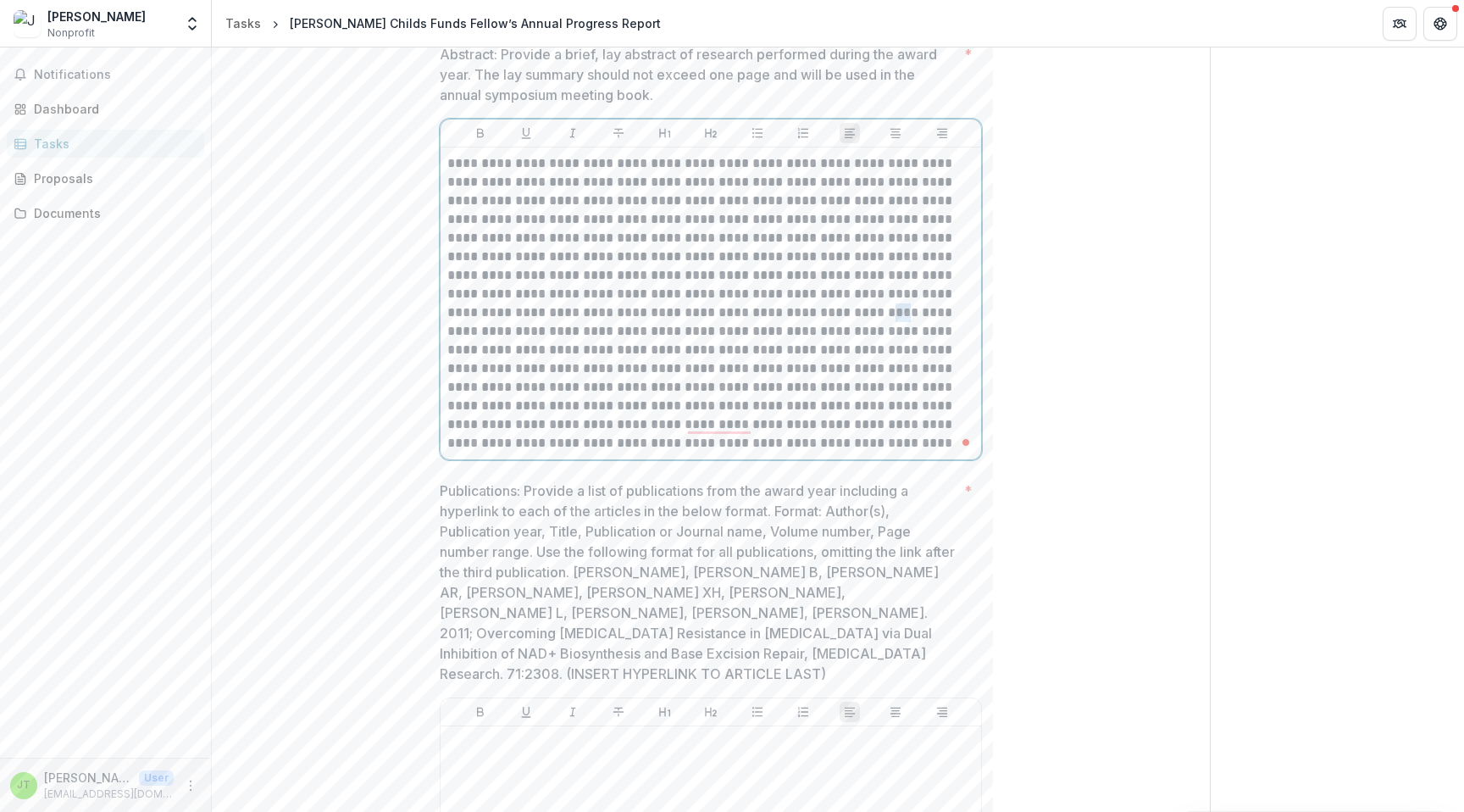
click at [637, 311] on p "To enrich screen reader interactions, please activate Accessibility in Grammarl…" at bounding box center [711, 303] width 527 height 299
click at [668, 312] on p "To enrich screen reader interactions, please activate Accessibility in Grammarl…" at bounding box center [711, 303] width 527 height 299
drag, startPoint x: 624, startPoint y: 330, endPoint x: 666, endPoint y: 329, distance: 42.0
click at [666, 329] on p "To enrich screen reader interactions, please activate Accessibility in Grammarl…" at bounding box center [711, 303] width 527 height 299
drag, startPoint x: 667, startPoint y: 332, endPoint x: 621, endPoint y: 332, distance: 46.0
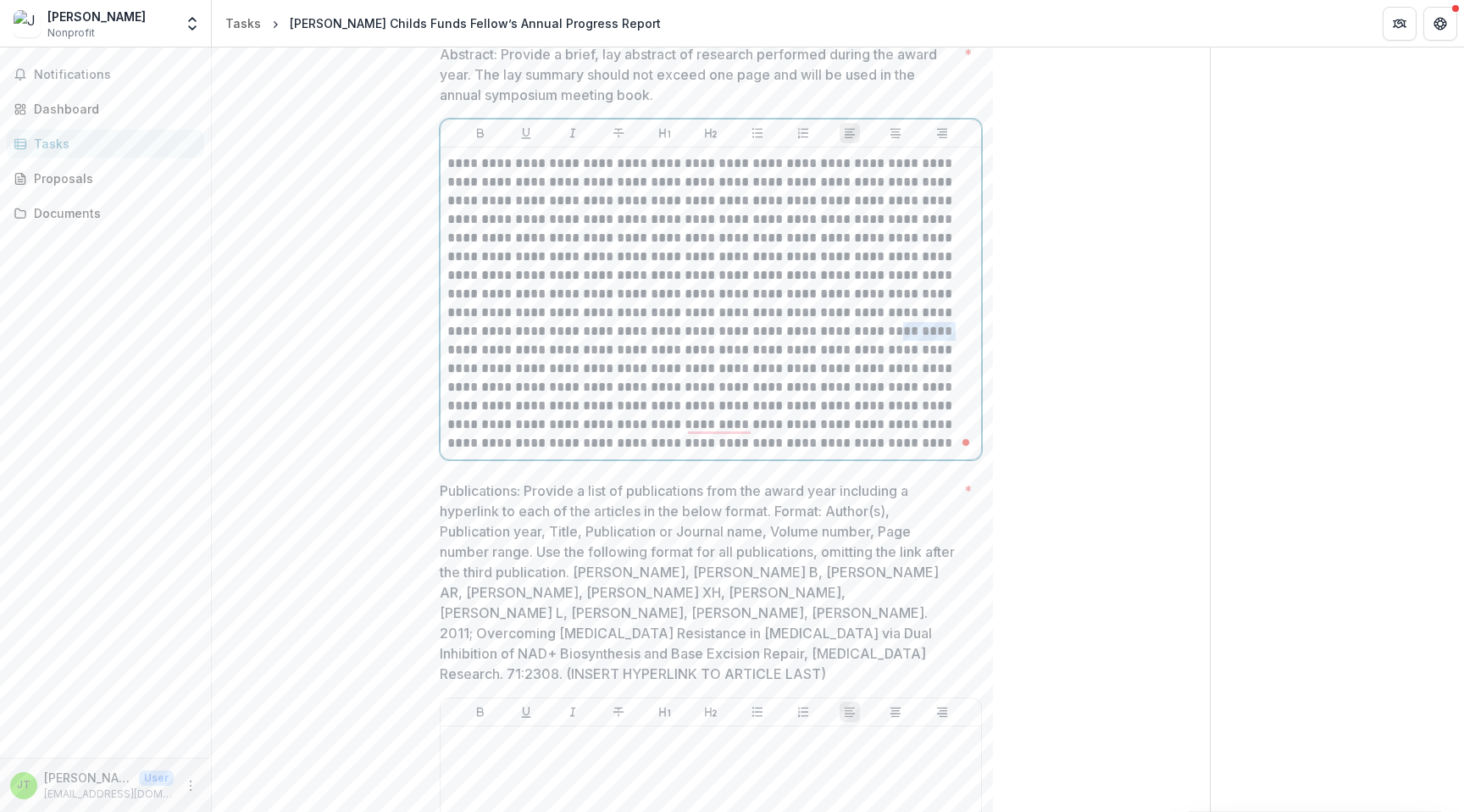
click at [621, 332] on p "To enrich screen reader interactions, please activate Accessibility in Grammarl…" at bounding box center [711, 303] width 527 height 299
drag, startPoint x: 857, startPoint y: 347, endPoint x: 874, endPoint y: 347, distance: 17.0
click at [874, 347] on p "To enrich screen reader interactions, please activate Accessibility in Grammarl…" at bounding box center [711, 303] width 527 height 299
drag, startPoint x: 659, startPoint y: 387, endPoint x: 716, endPoint y: 385, distance: 57.0
click at [716, 385] on p "To enrich screen reader interactions, please activate Accessibility in Grammarl…" at bounding box center [711, 303] width 527 height 299
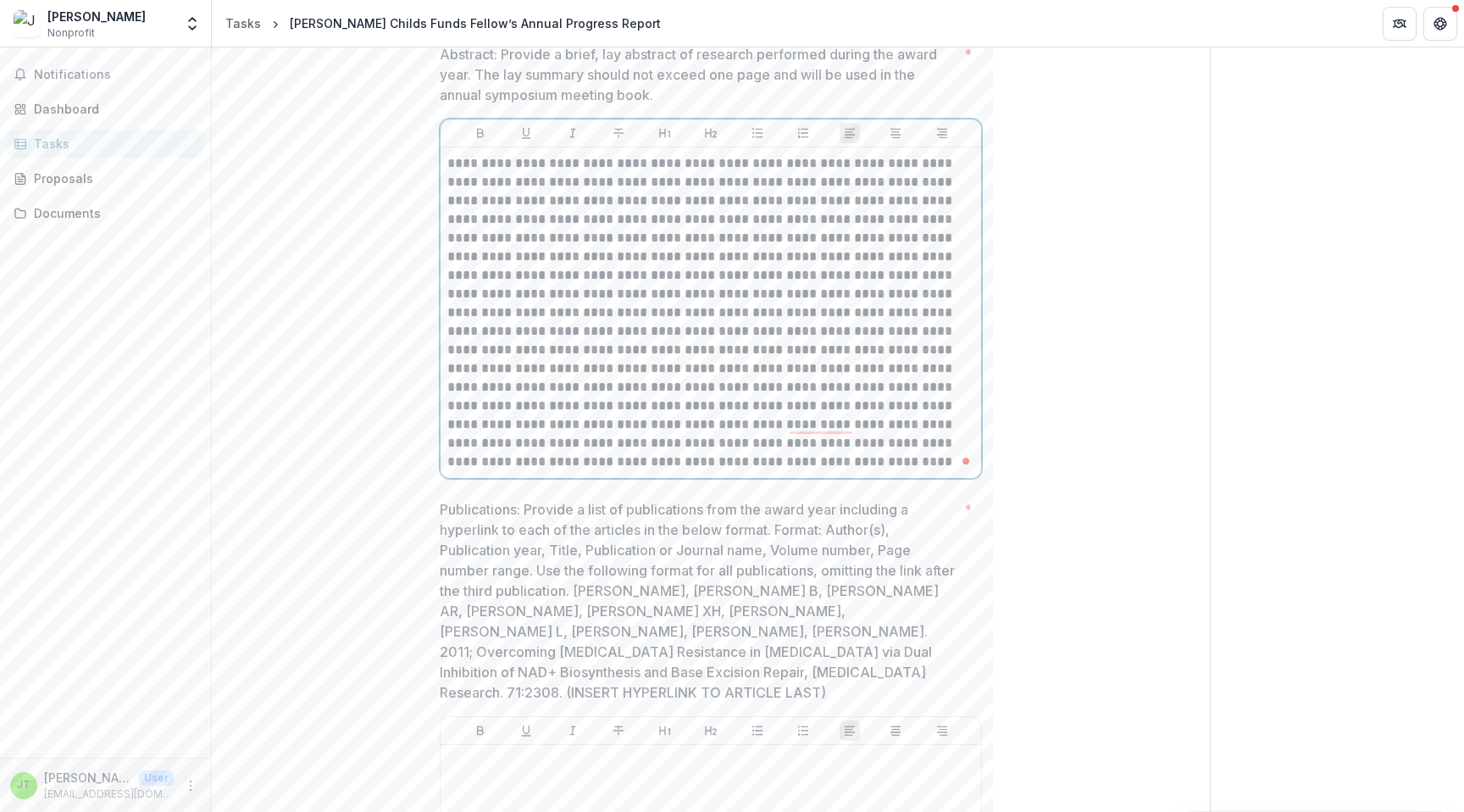
drag, startPoint x: 618, startPoint y: 388, endPoint x: 618, endPoint y: 426, distance: 38.0
click at [618, 389] on p "To enrich screen reader interactions, please activate Accessibility in Grammarl…" at bounding box center [711, 312] width 527 height 317
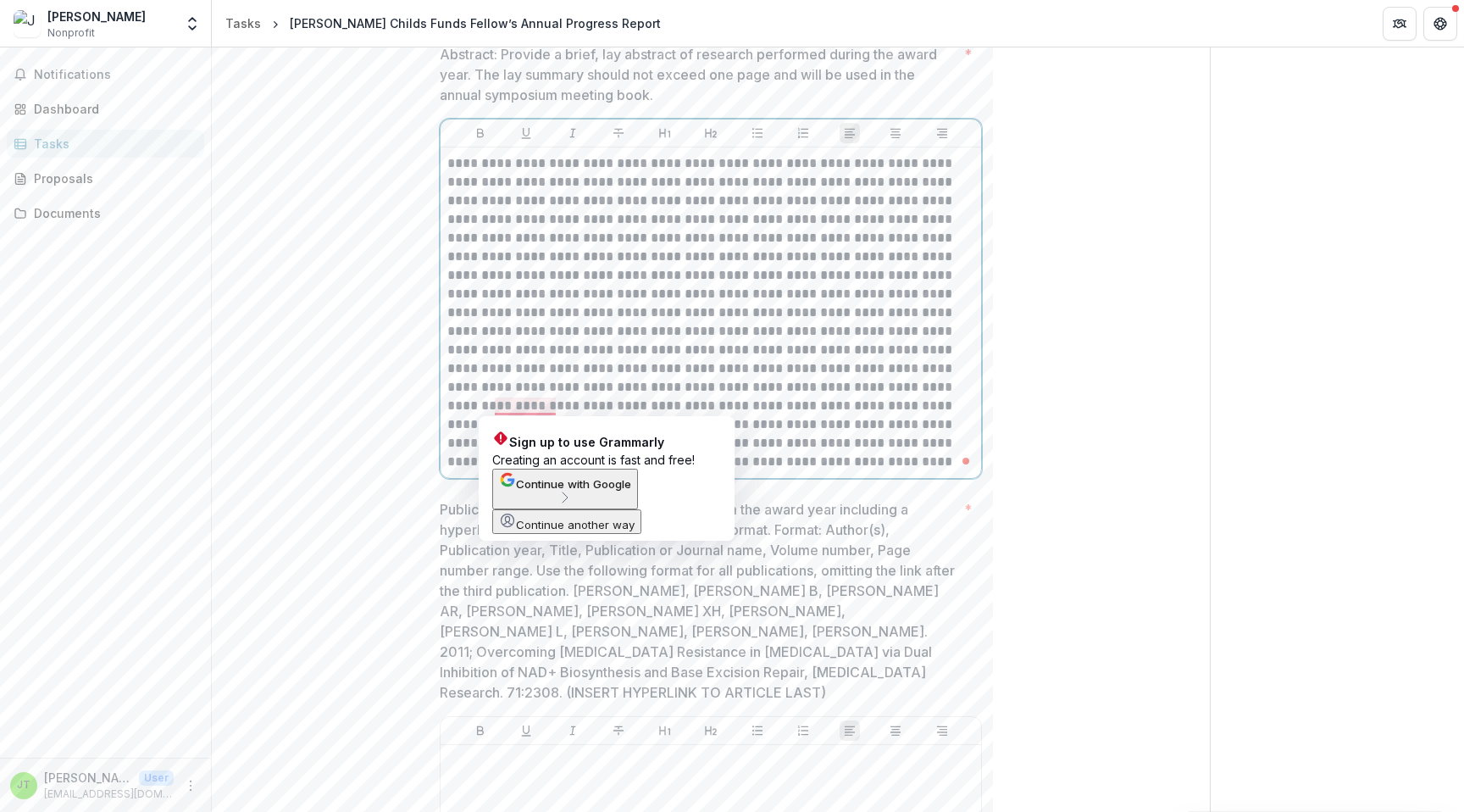
click at [554, 407] on p "To enrich screen reader interactions, please activate Accessibility in Grammarl…" at bounding box center [711, 312] width 527 height 317
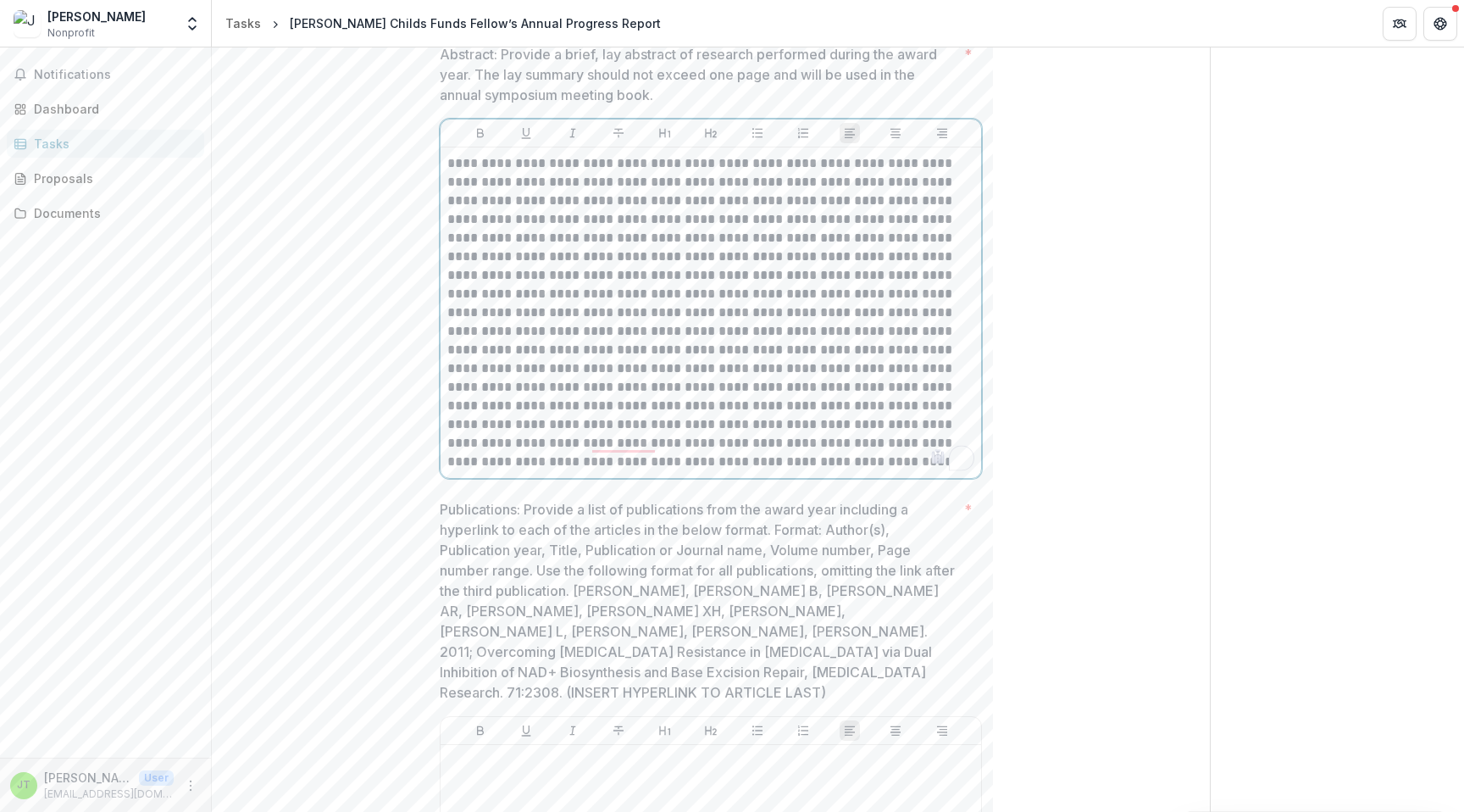
click at [654, 405] on p "To enrich screen reader interactions, please activate Accessibility in Grammarl…" at bounding box center [711, 312] width 527 height 317
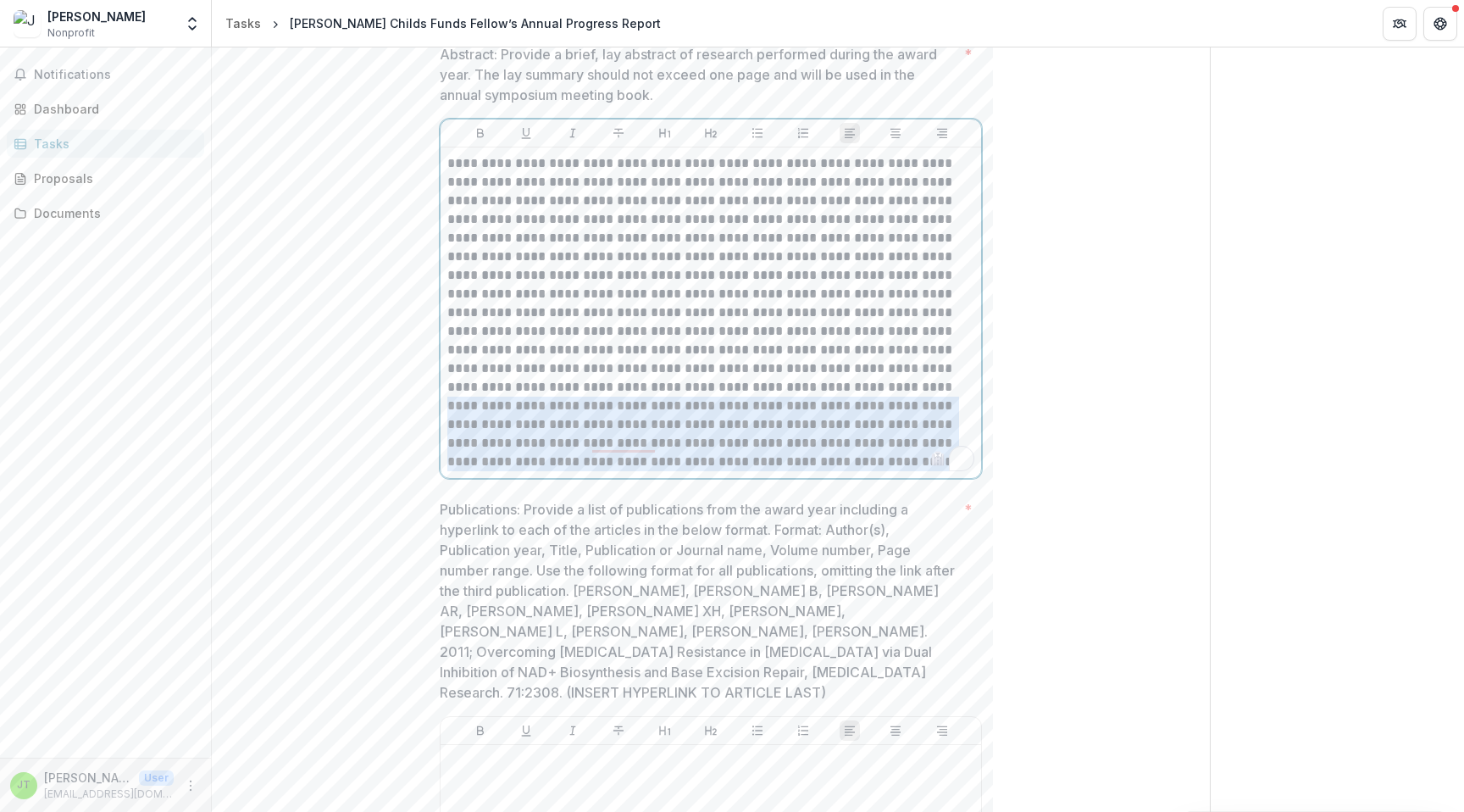
drag, startPoint x: 542, startPoint y: 385, endPoint x: 886, endPoint y: 465, distance: 353.2
click at [886, 465] on p "To enrich screen reader interactions, please activate Accessibility in Grammarl…" at bounding box center [711, 312] width 527 height 317
copy p "**********"
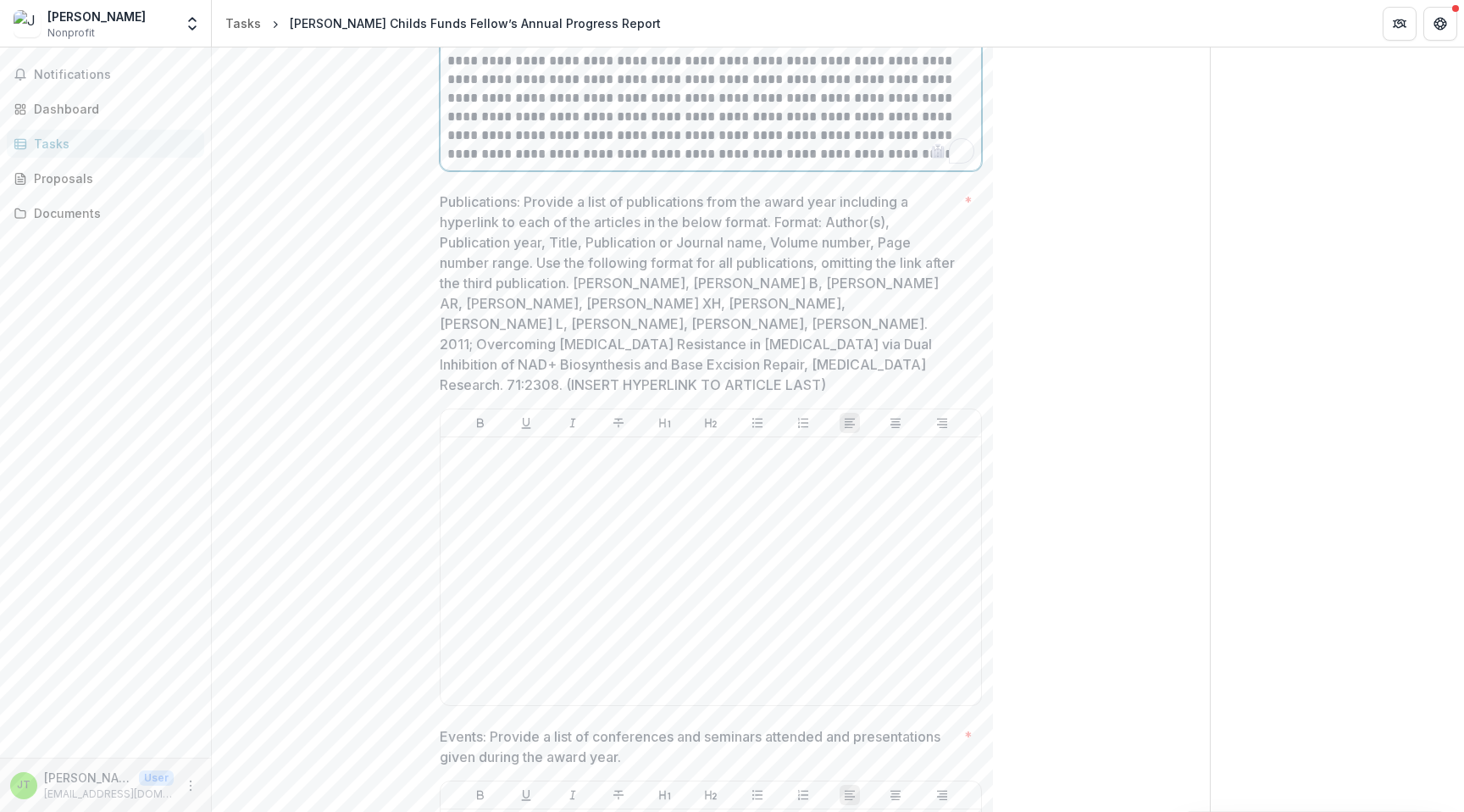
scroll to position [1811, 0]
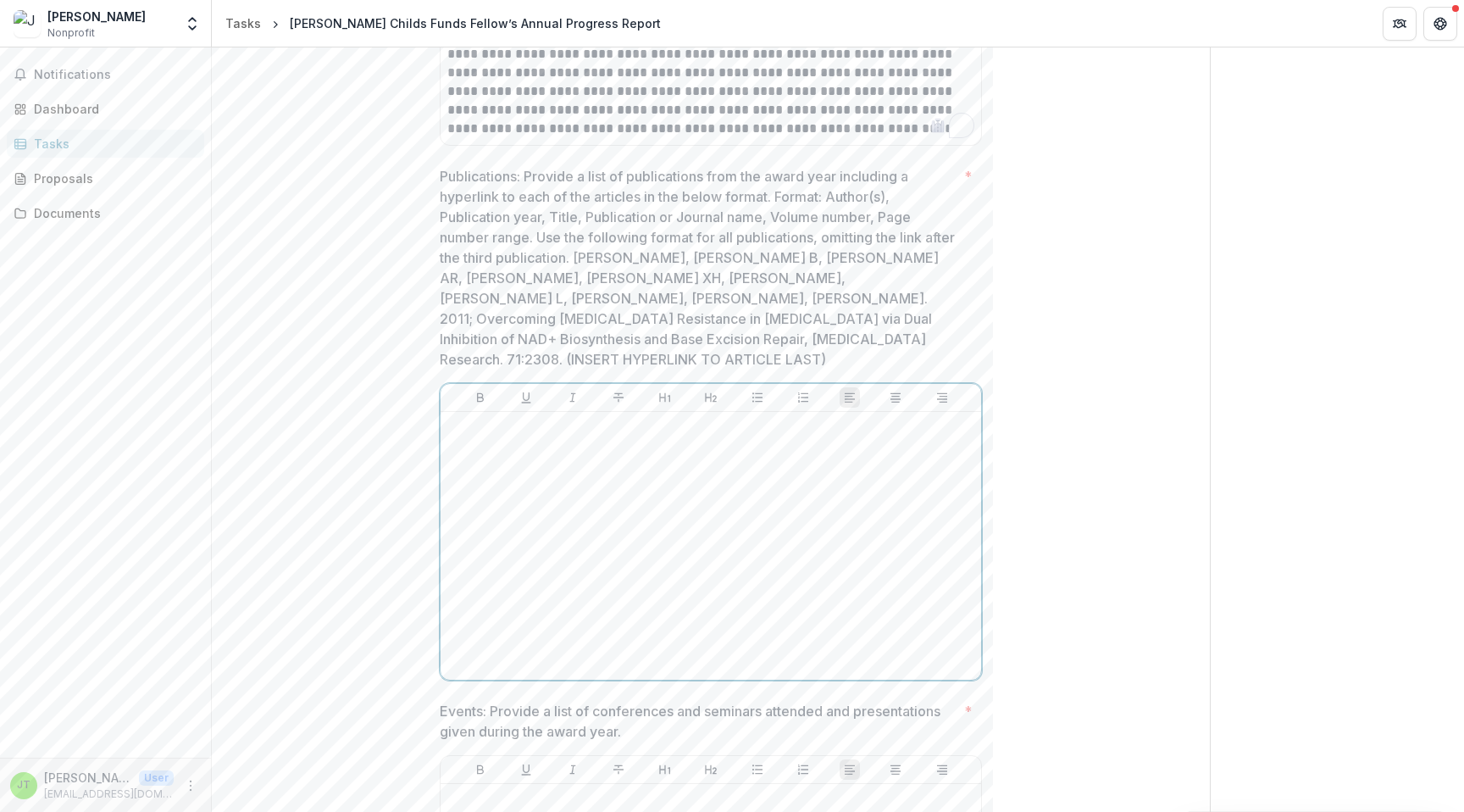
click at [555, 465] on div at bounding box center [711, 545] width 527 height 254
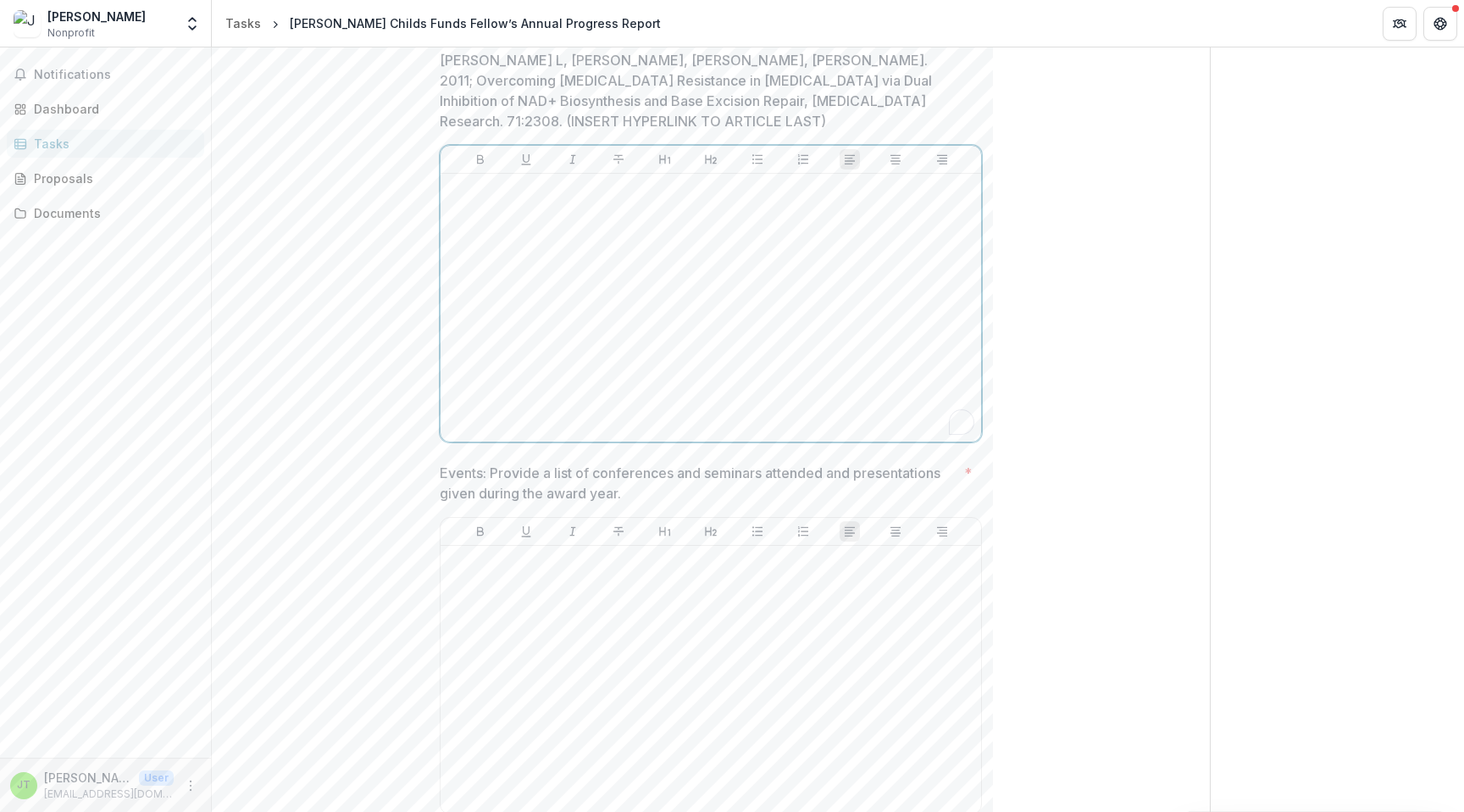
scroll to position [2058, 0]
click at [517, 550] on div "To enrich screen reader interactions, please activate Accessibility in Grammarl…" at bounding box center [711, 670] width 527 height 254
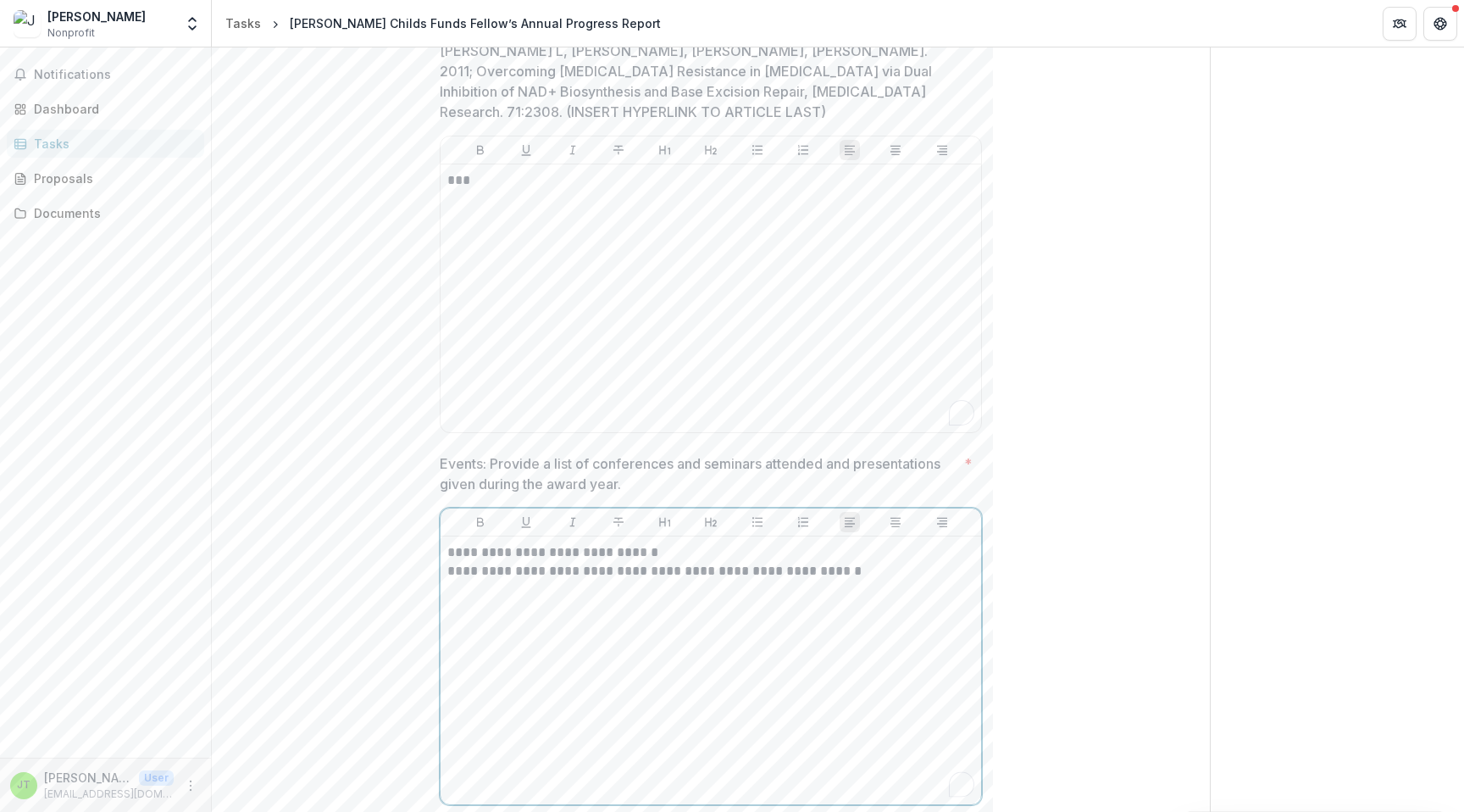
click at [827, 552] on p "**********" at bounding box center [711, 562] width 527 height 38
click at [881, 547] on p "**********" at bounding box center [711, 562] width 527 height 38
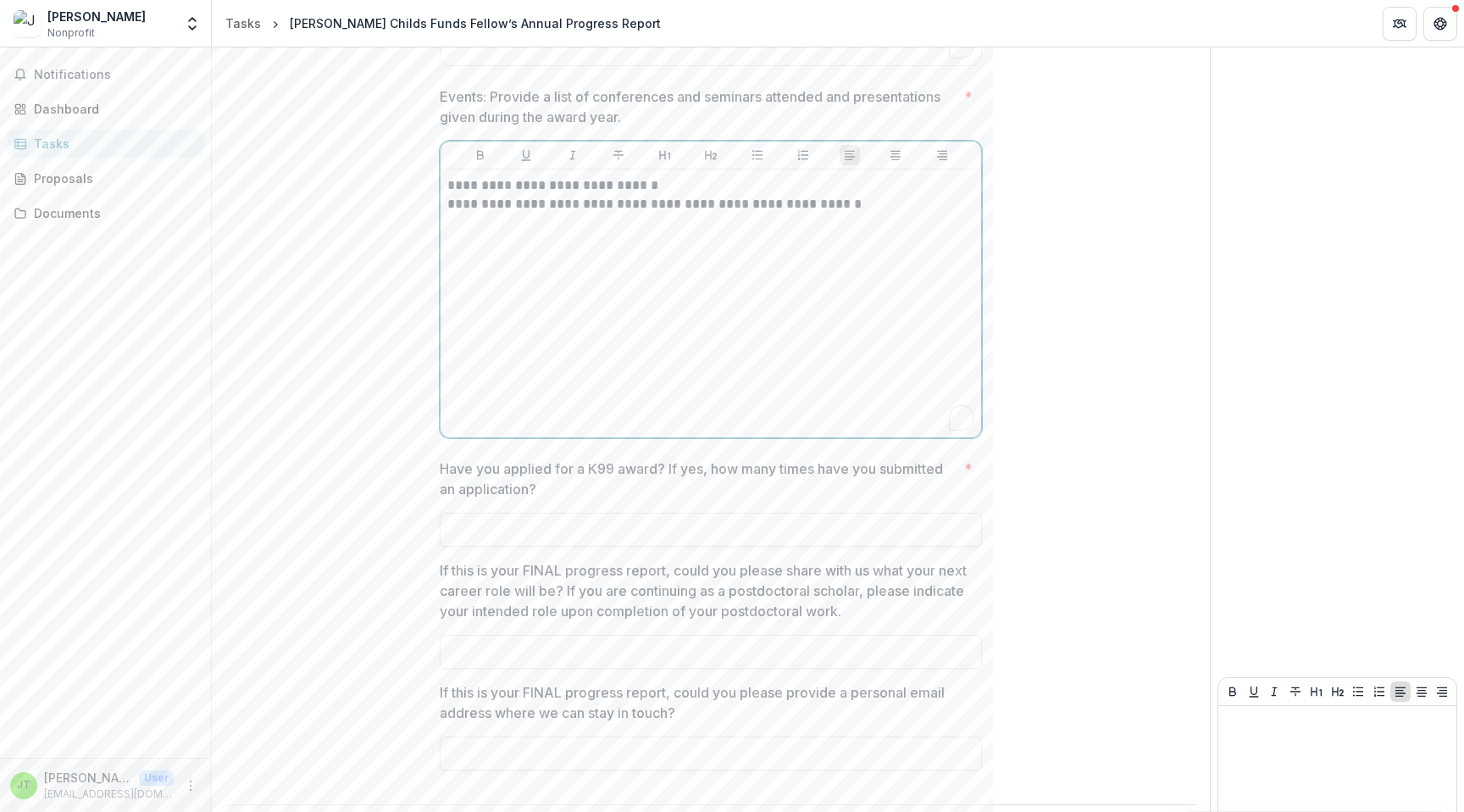
scroll to position [2436, 0]
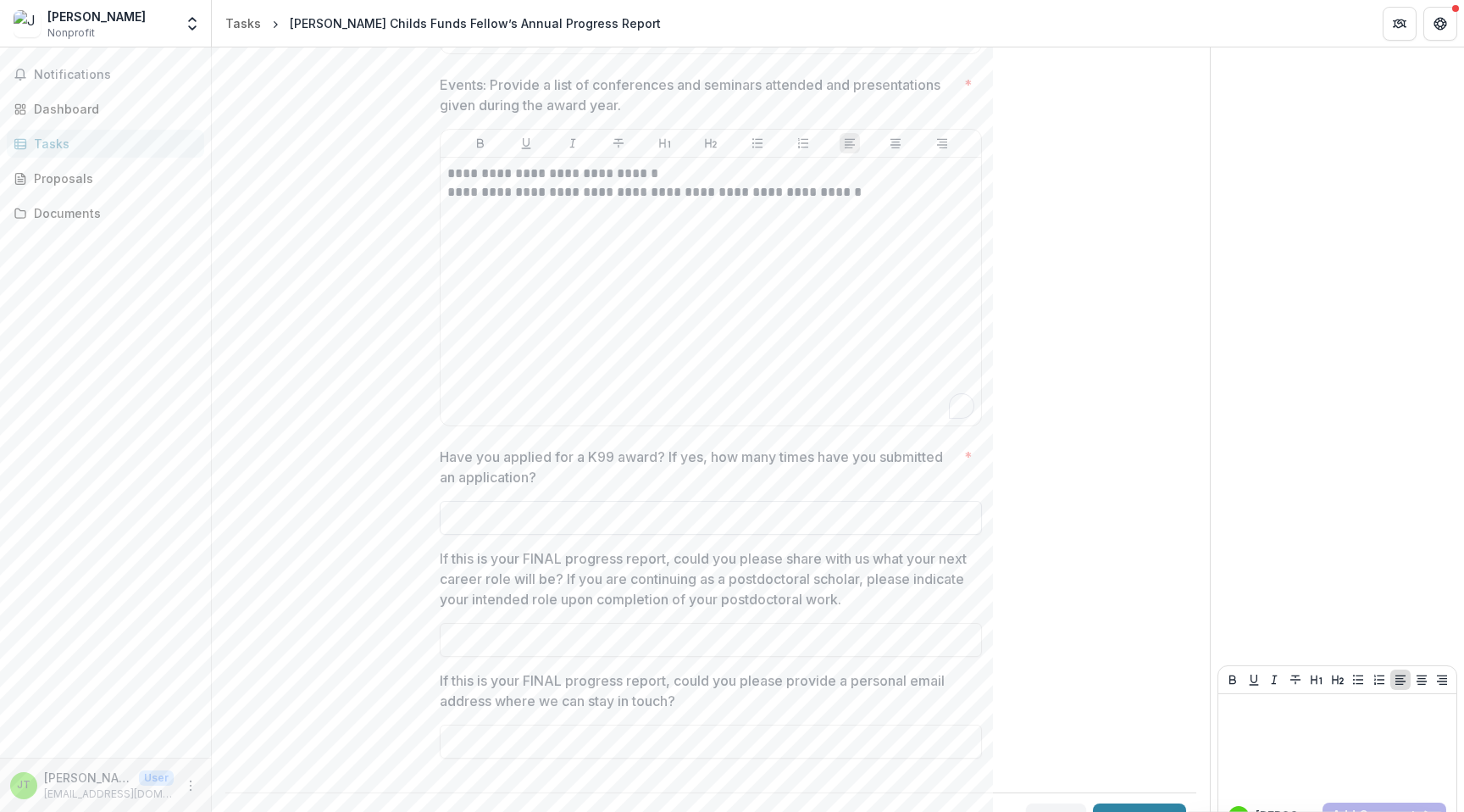
click at [549, 507] on input "Have you applied for a K99 award? If yes, how many times have you submitted an …" at bounding box center [711, 518] width 542 height 34
type input "**"
click at [528, 623] on input "If this is your FINAL progress report, could you please share with us what your…" at bounding box center [711, 640] width 542 height 34
type input "*"
type input "*********"
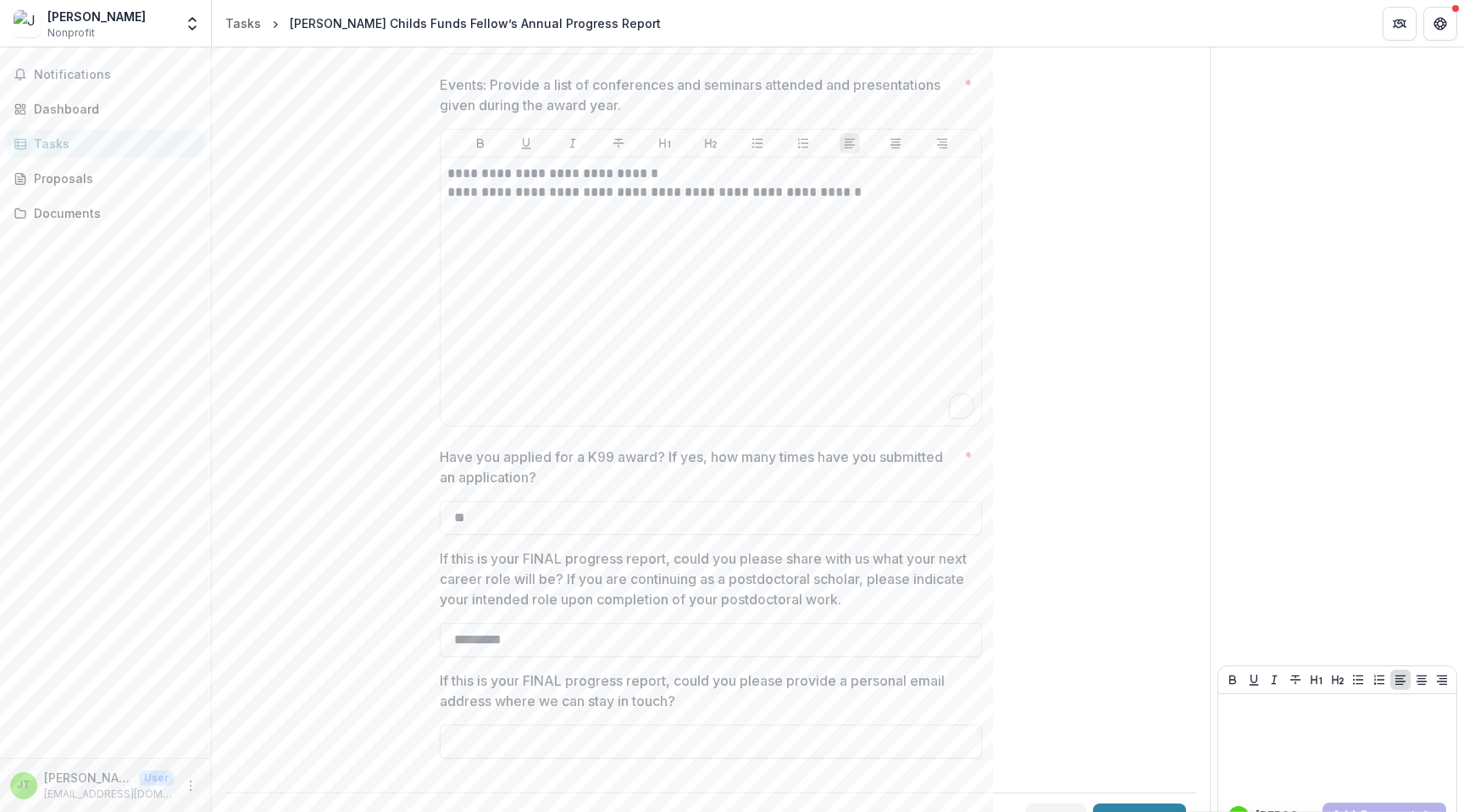
click at [498, 725] on input "If this is your FINAL progress report, could you please provide a personal emai…" at bounding box center [711, 742] width 542 height 34
drag, startPoint x: 527, startPoint y: 626, endPoint x: 412, endPoint y: 612, distance: 115.8
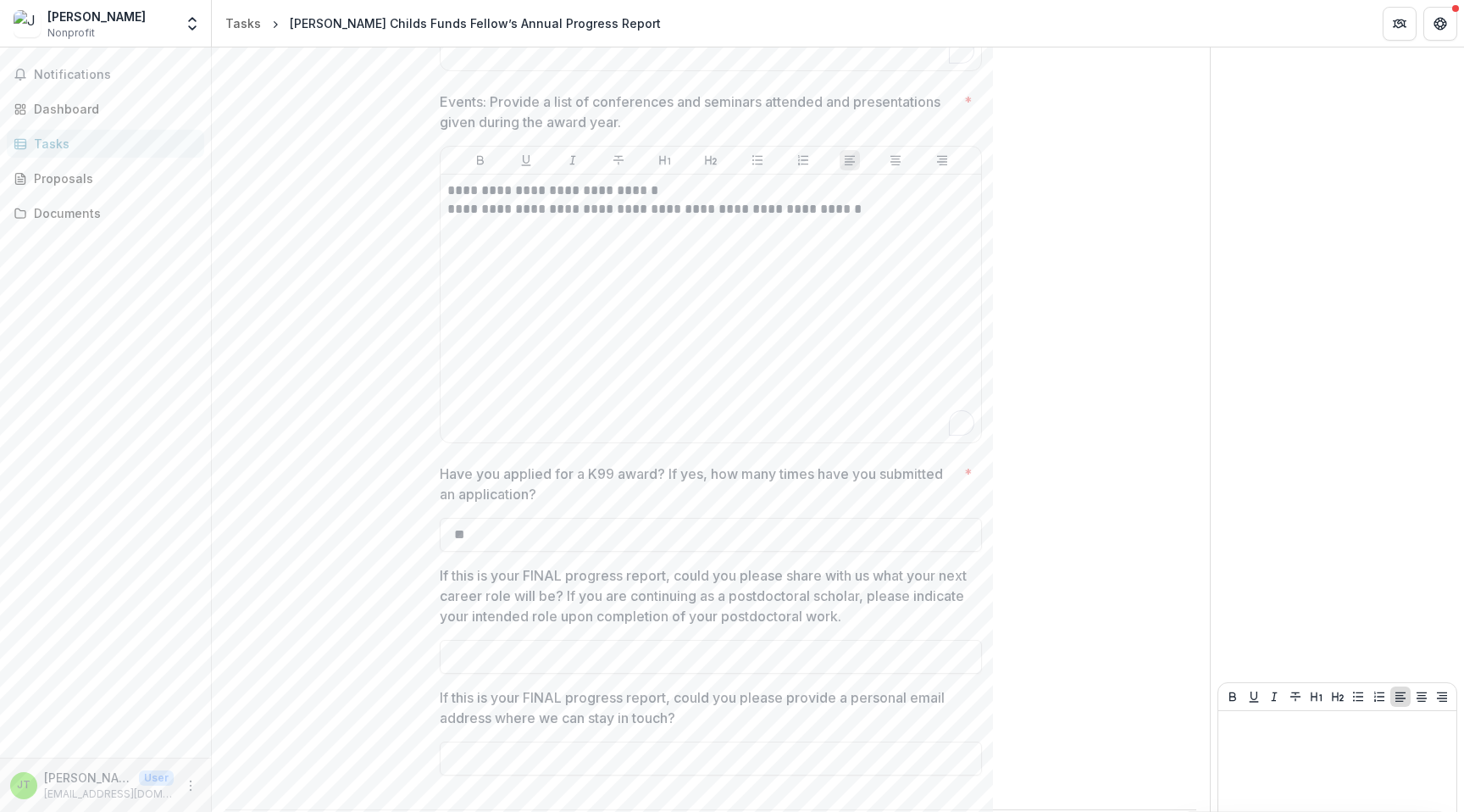
scroll to position [2451, 0]
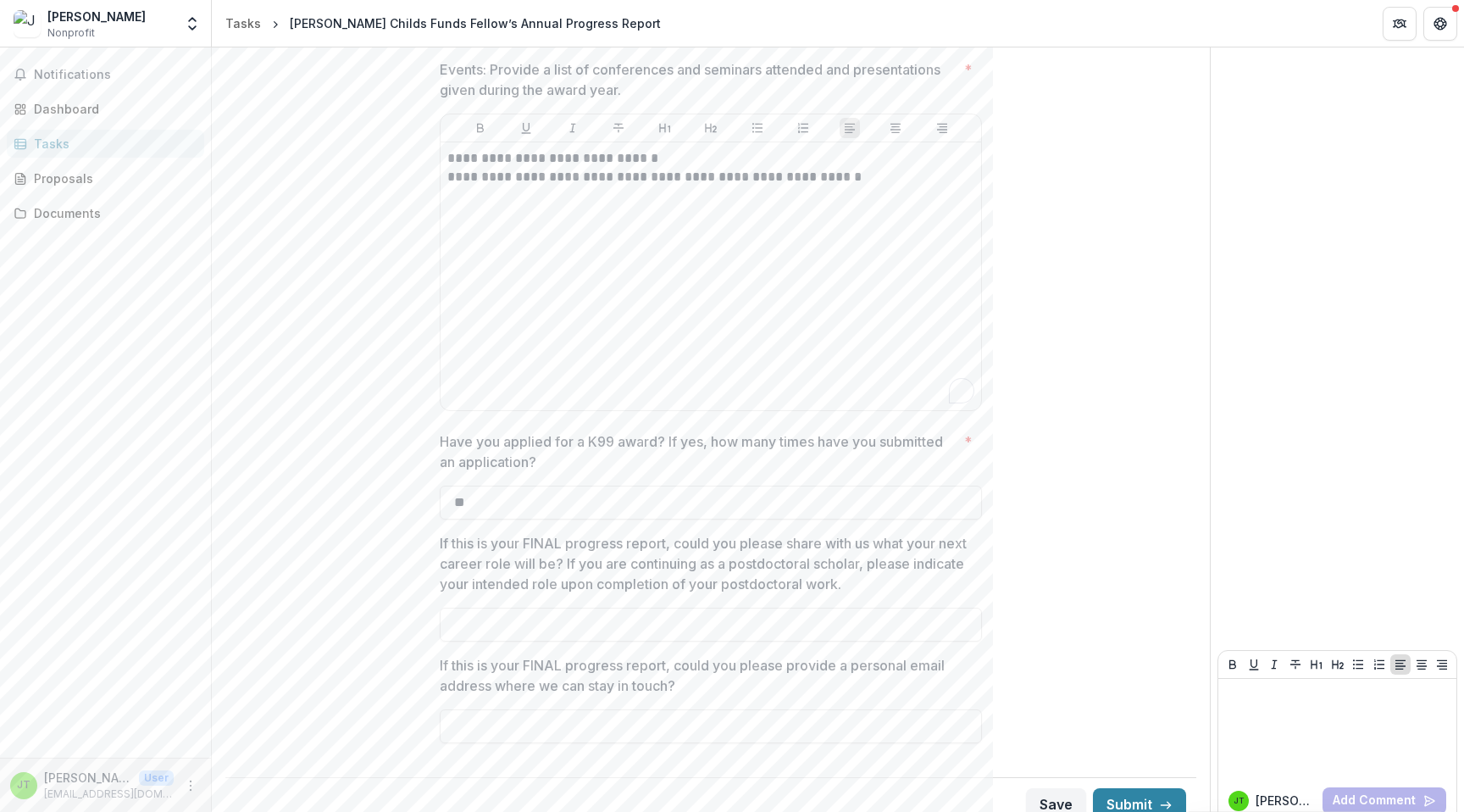
drag, startPoint x: 523, startPoint y: 477, endPoint x: 418, endPoint y: 484, distance: 105.2
drag, startPoint x: 492, startPoint y: 490, endPoint x: 430, endPoint y: 473, distance: 64.3
type input "**"
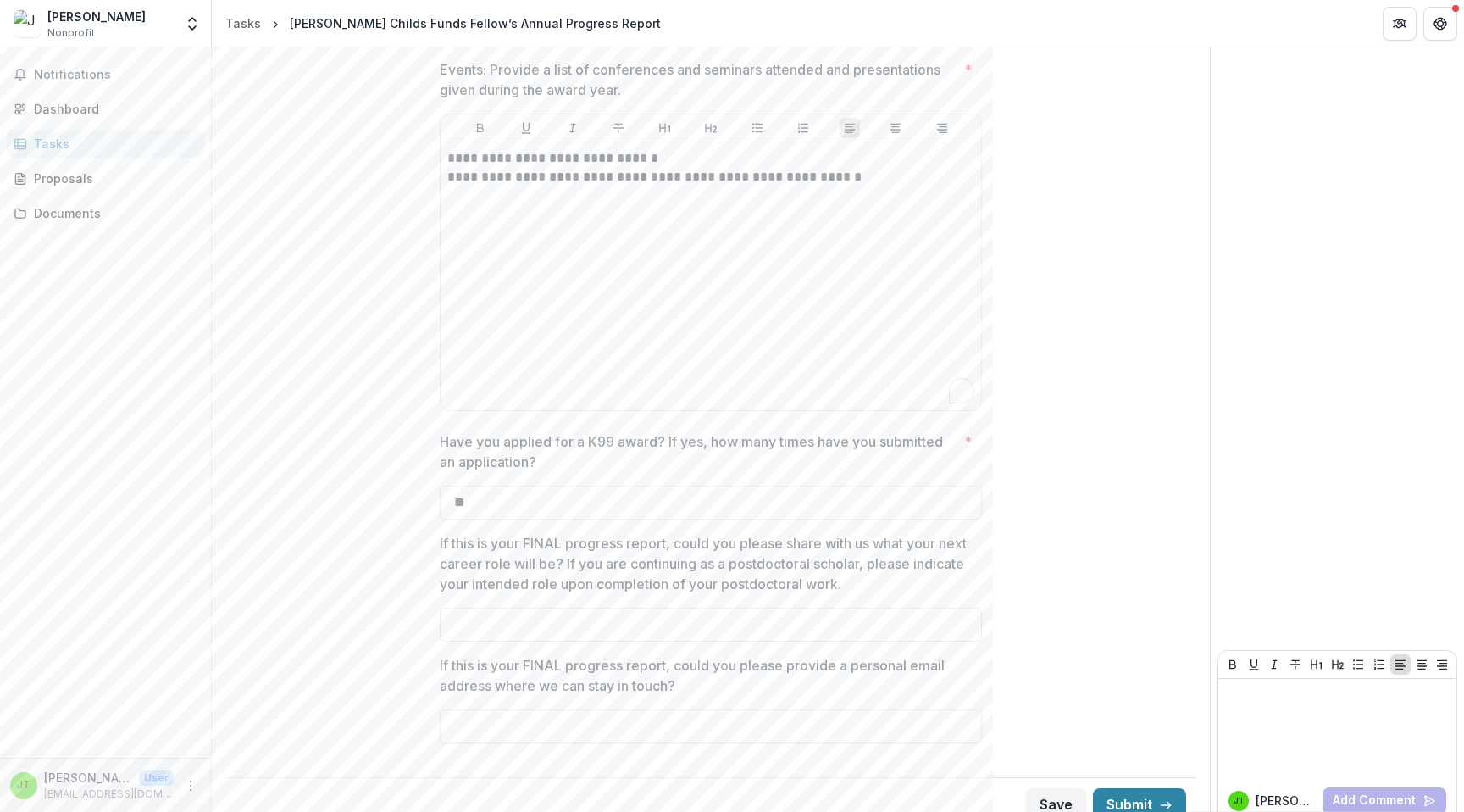
click at [495, 608] on input "If this is your FINAL progress report, could you please share with us what your…" at bounding box center [711, 625] width 542 height 34
type input "***"
click at [470, 709] on input "If this is your FINAL progress report, could you please provide a personal emai…" at bounding box center [711, 726] width 542 height 34
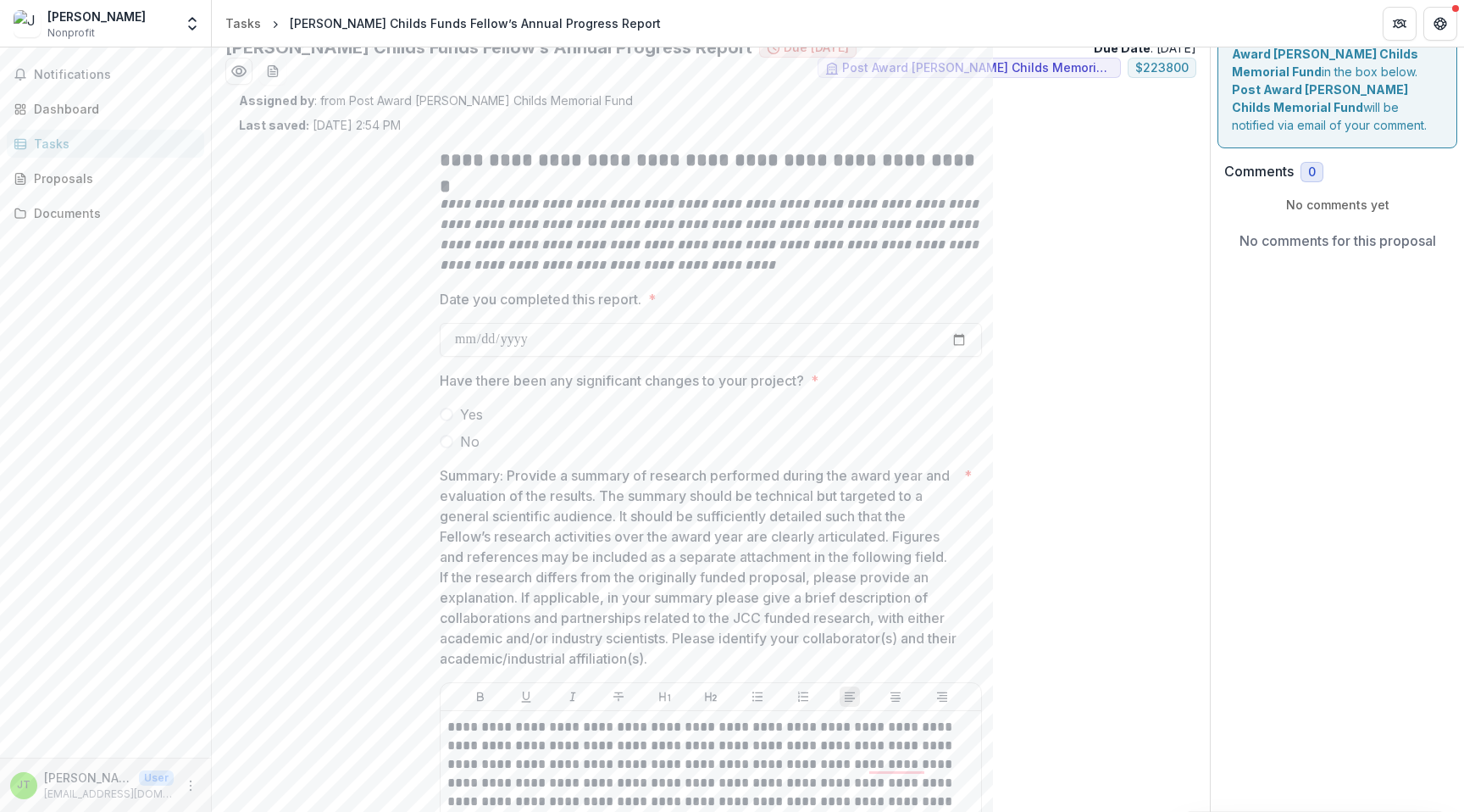
scroll to position [46, 0]
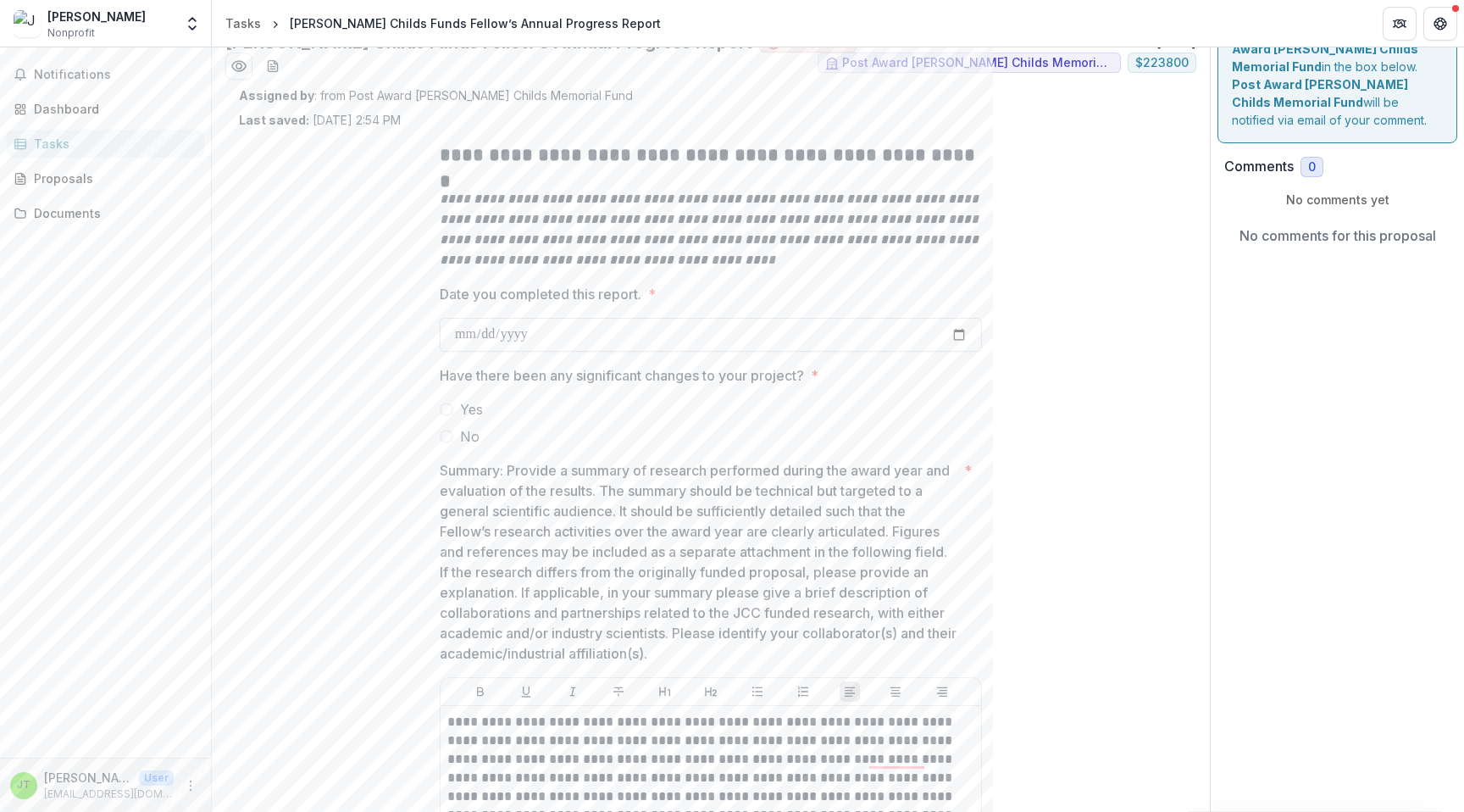
type input "***"
click at [954, 333] on input "Date you completed this report. *" at bounding box center [711, 335] width 542 height 34
type input "**********"
click at [447, 440] on span at bounding box center [447, 436] width 14 height 14
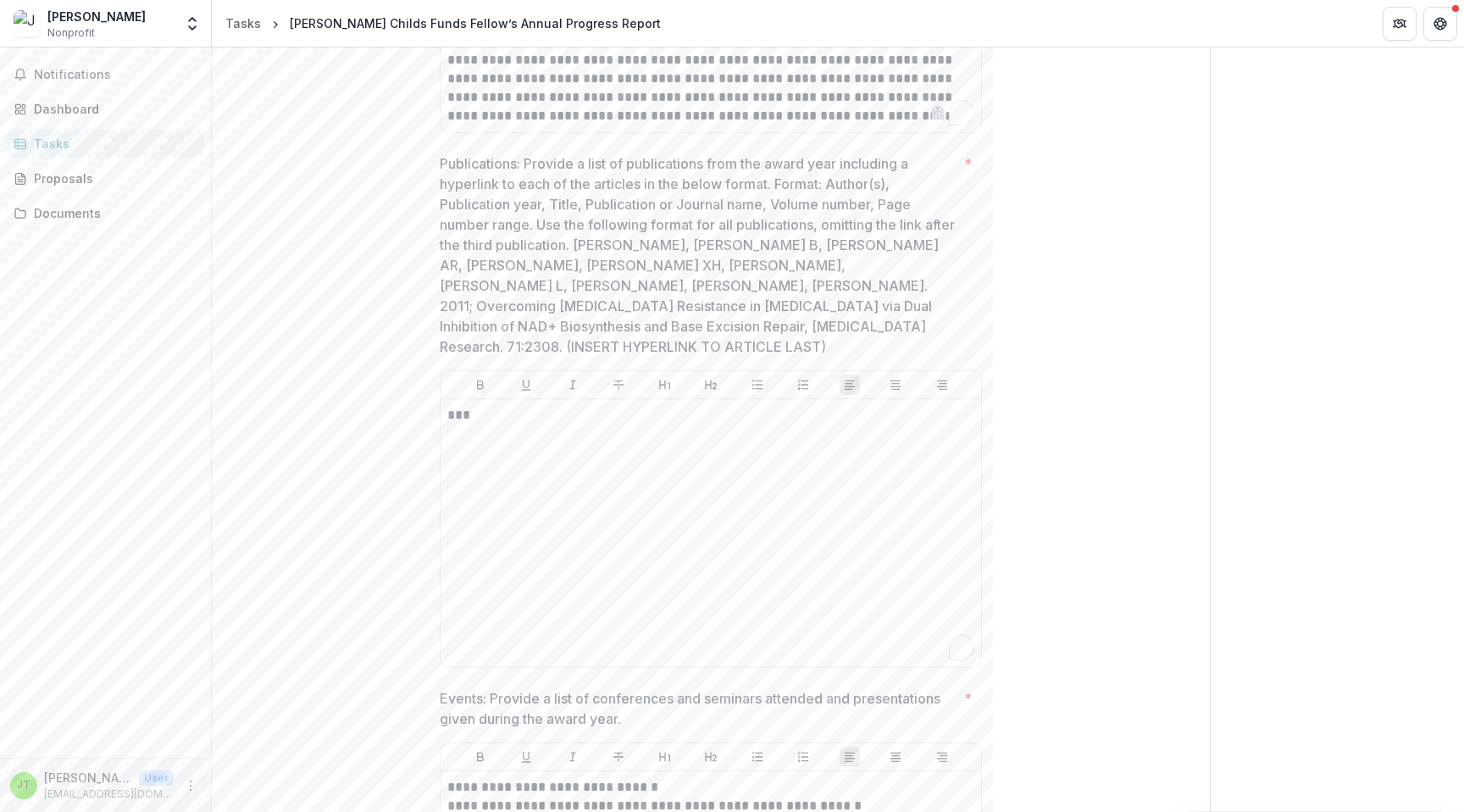
scroll to position [2451, 0]
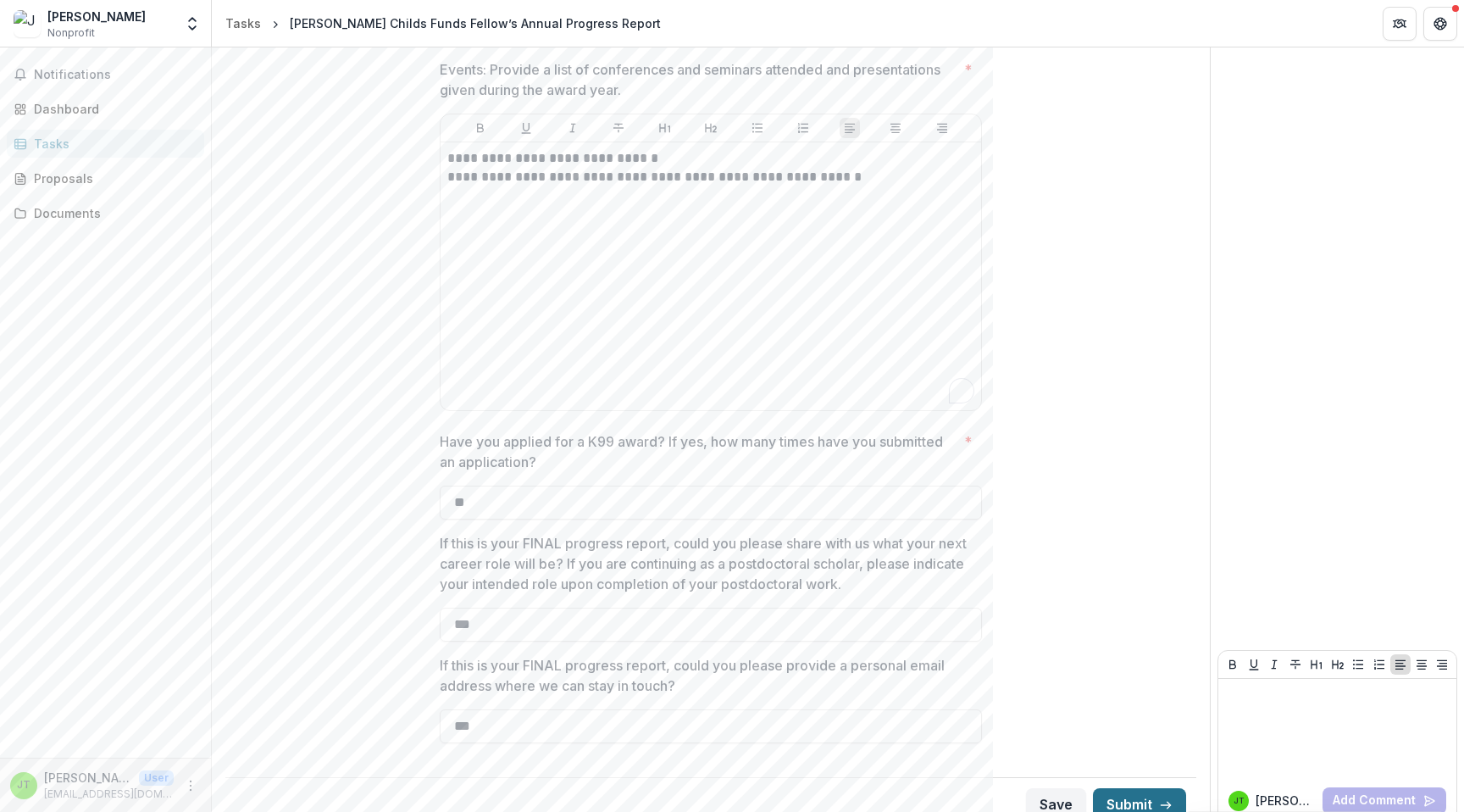
click at [1125, 788] on button "Submit" at bounding box center [1139, 805] width 93 height 34
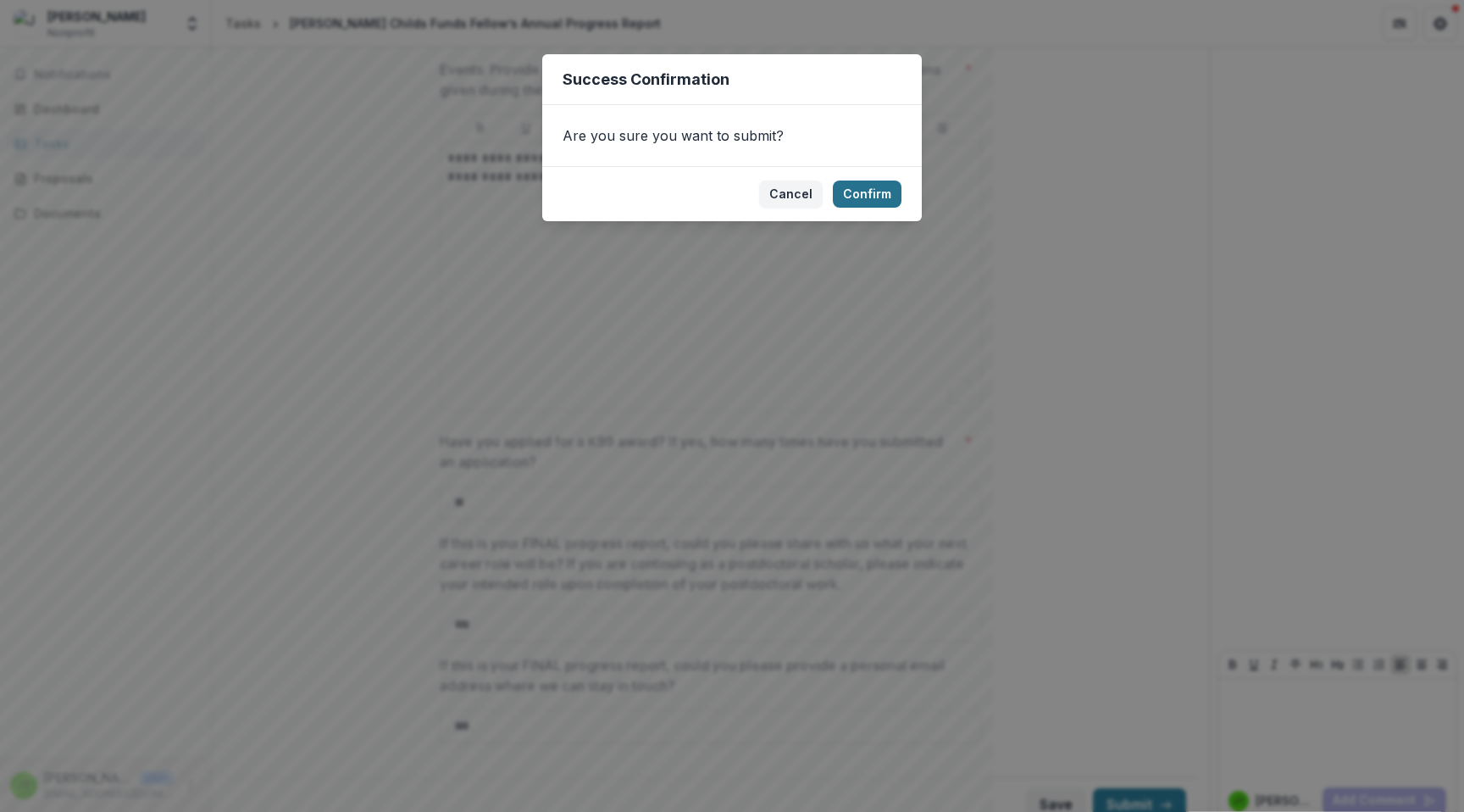
click at [872, 187] on button "Confirm" at bounding box center [867, 194] width 68 height 27
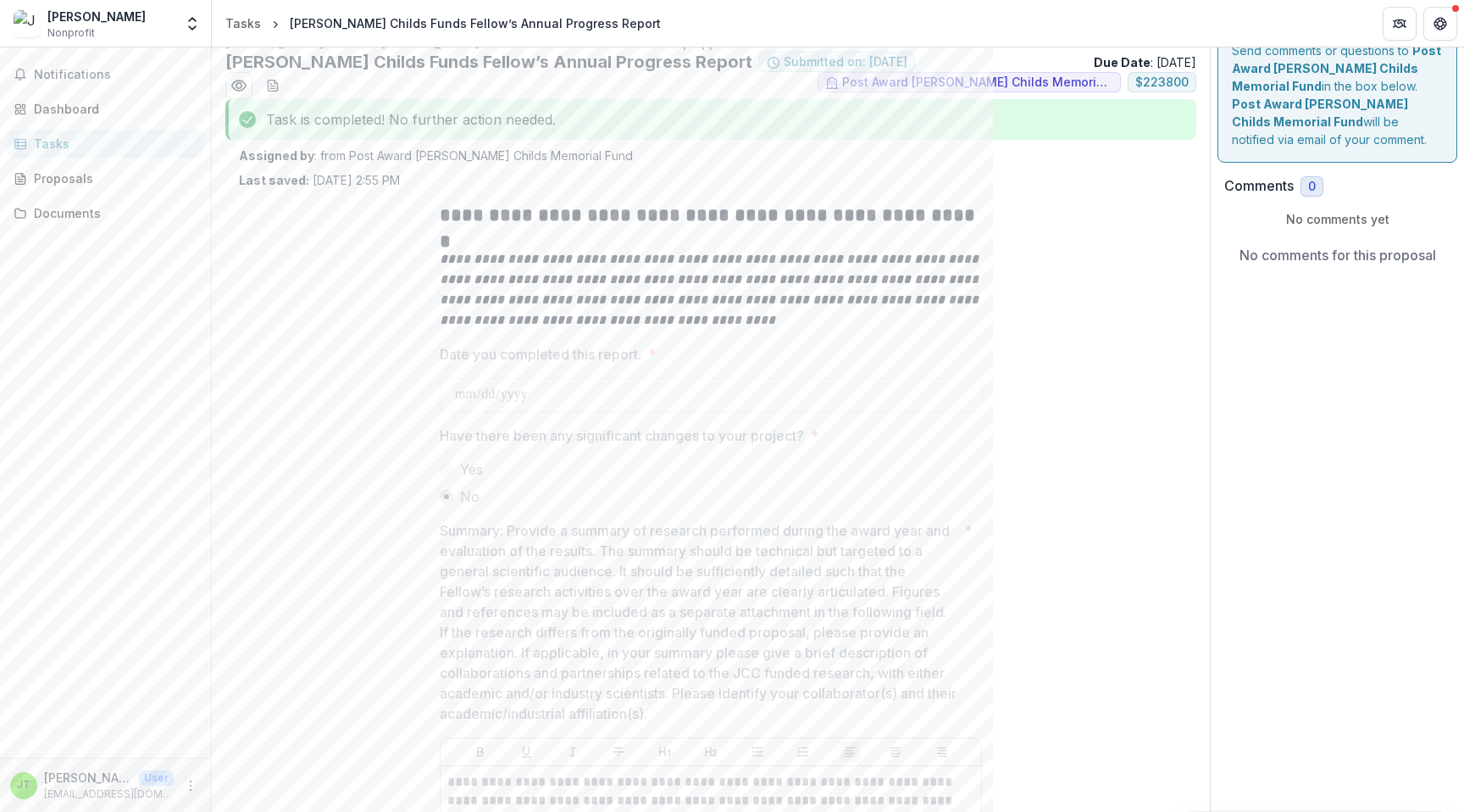
scroll to position [0, 0]
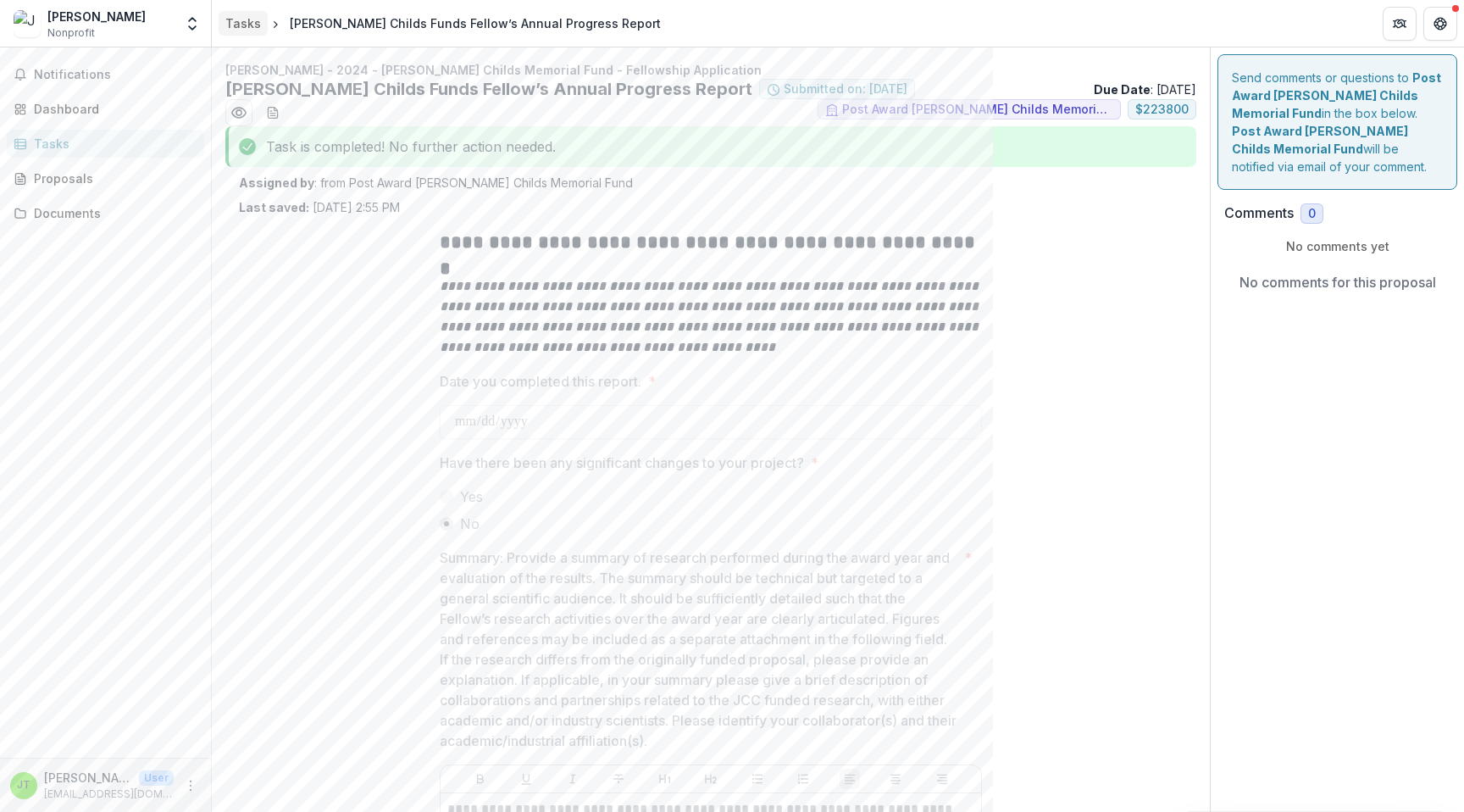
click at [241, 26] on div "Tasks" at bounding box center [243, 23] width 36 height 18
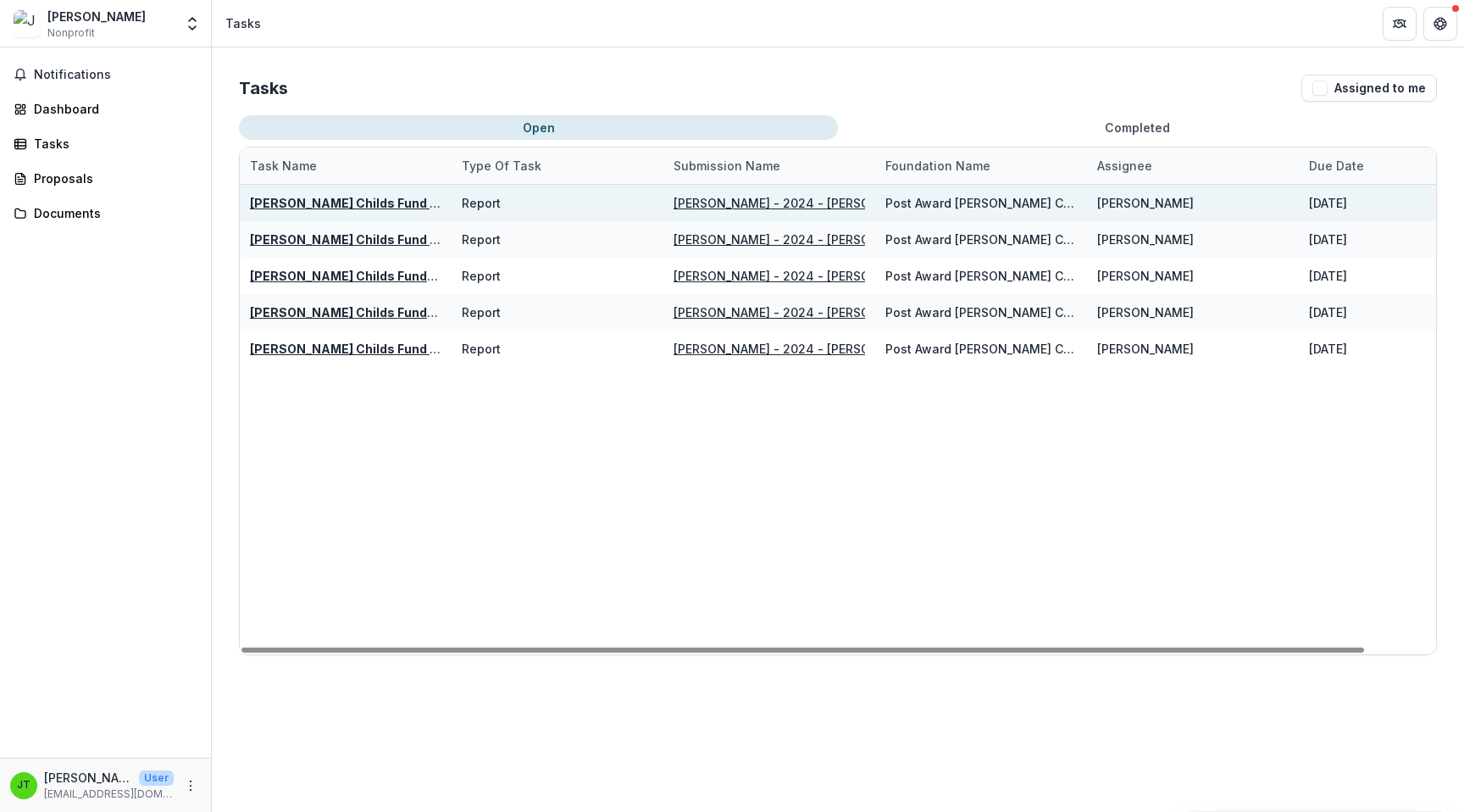
click at [655, 210] on div "Report" at bounding box center [558, 203] width 212 height 37
click at [483, 207] on div "Report" at bounding box center [482, 203] width 39 height 18
click at [396, 210] on div "[PERSON_NAME] Childs Fund Fellowship Award Financial Expenditure Report" at bounding box center [346, 203] width 192 height 18
click at [377, 203] on u "[PERSON_NAME] Childs Fund Fellowship Award Financial Expenditure Report" at bounding box center [482, 203] width 465 height 15
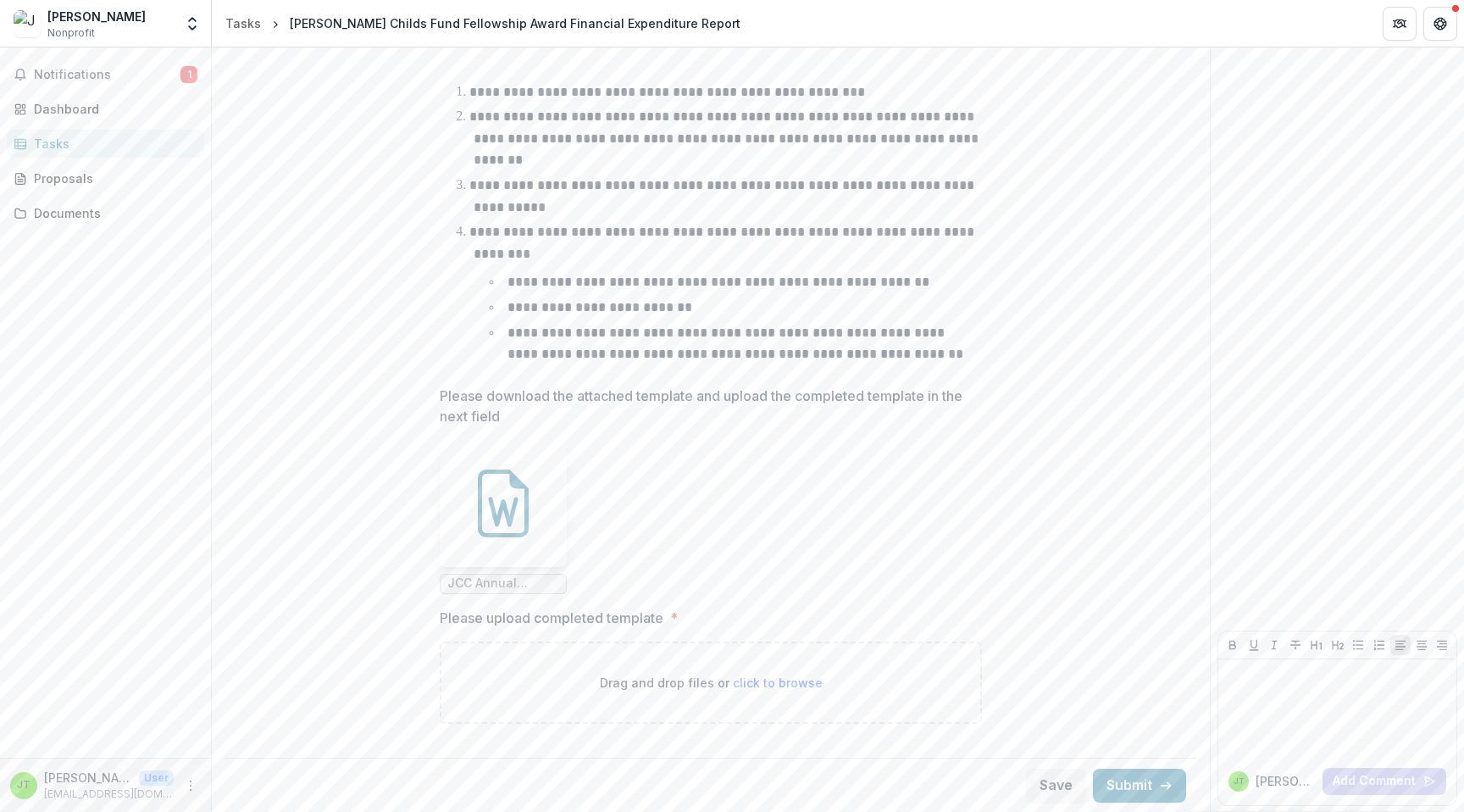
scroll to position [492, 0]
click at [509, 463] on div at bounding box center [503, 503] width 127 height 127
